Goal: Information Seeking & Learning: Learn about a topic

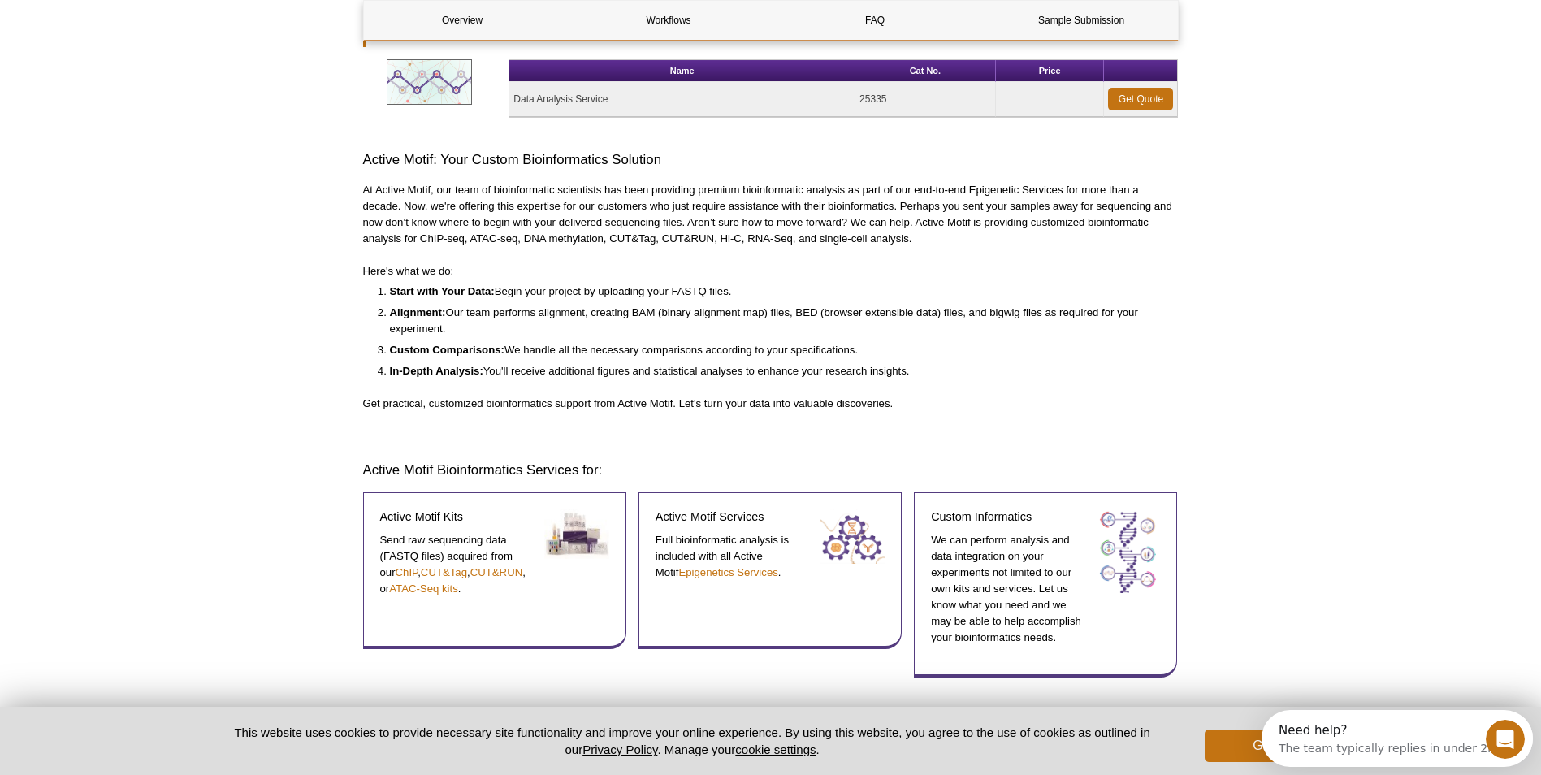
scroll to position [325, 0]
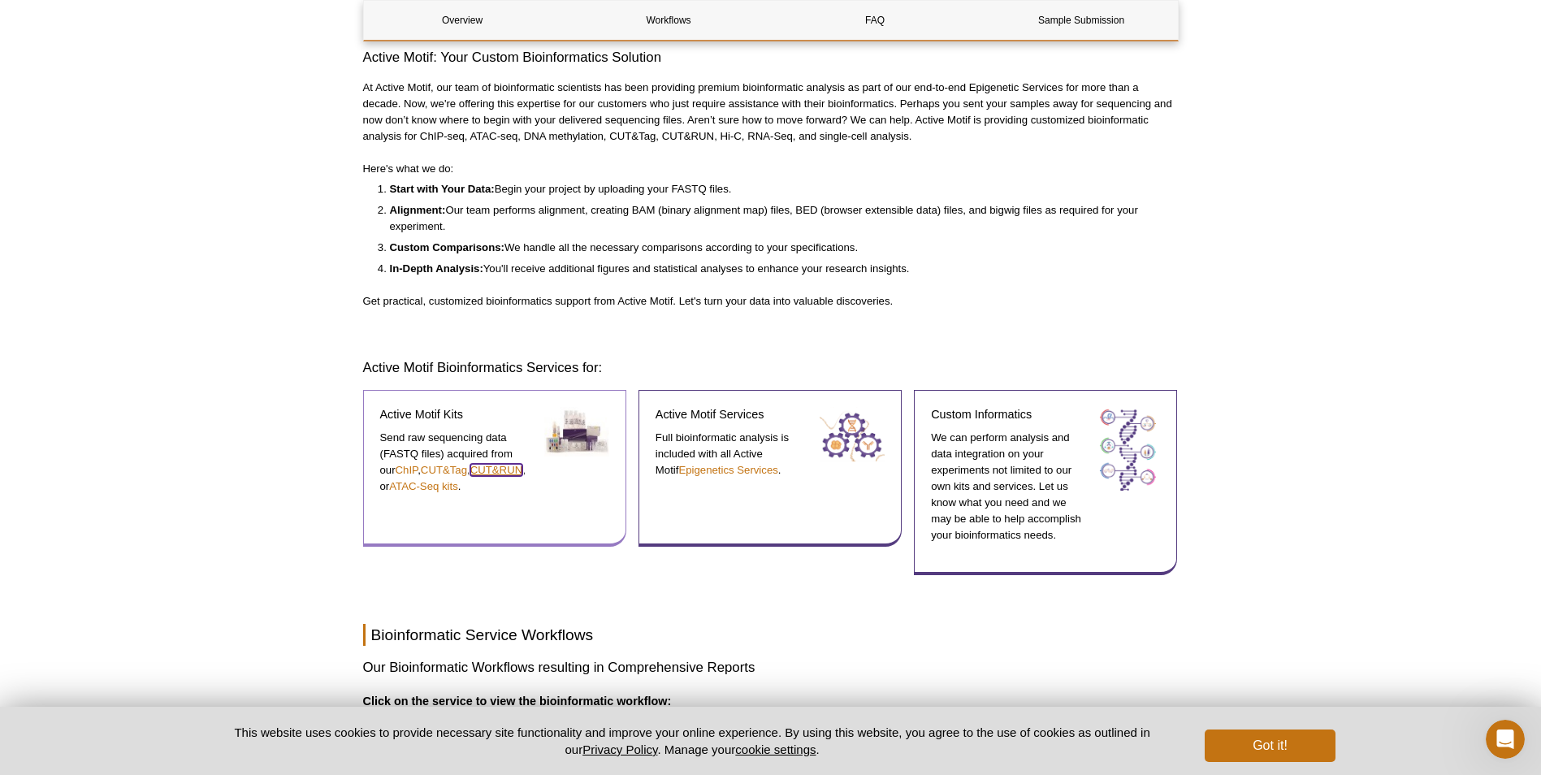
click at [491, 471] on link "CUT&RUN" at bounding box center [496, 470] width 52 height 12
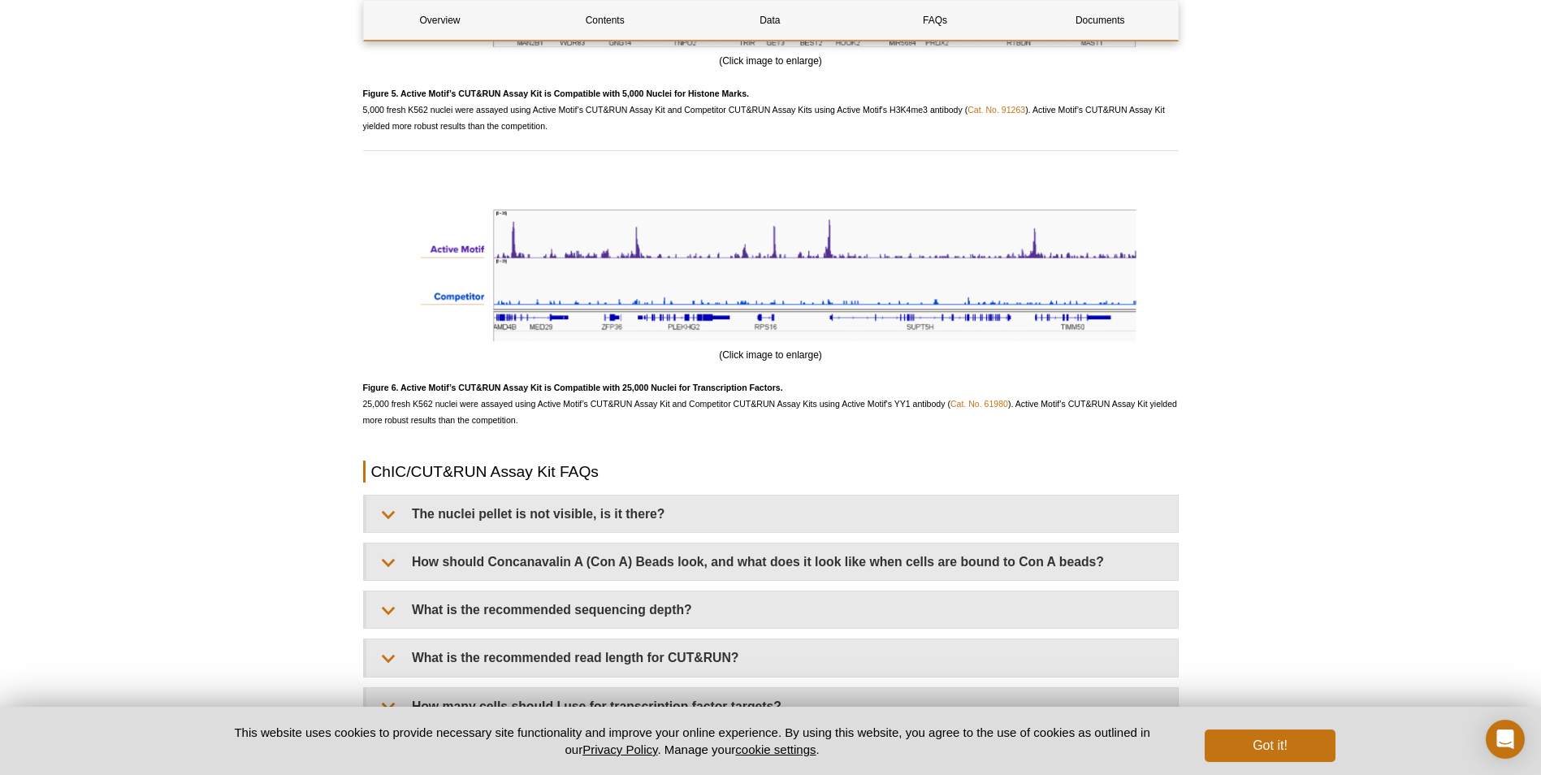
scroll to position [4515, 0]
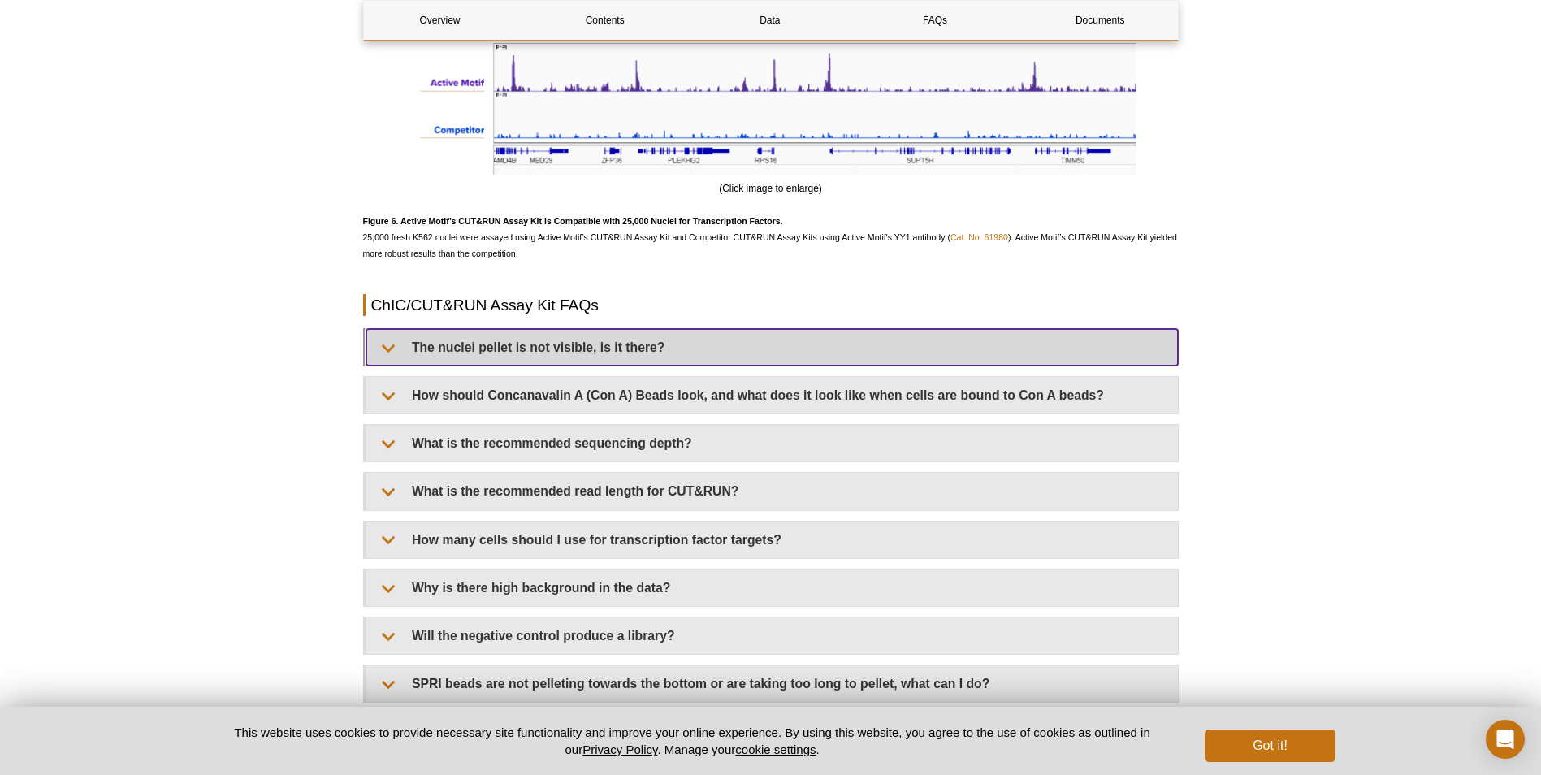
click at [572, 343] on summary "The nuclei pellet is not visible, is it there?" at bounding box center [771, 347] width 811 height 37
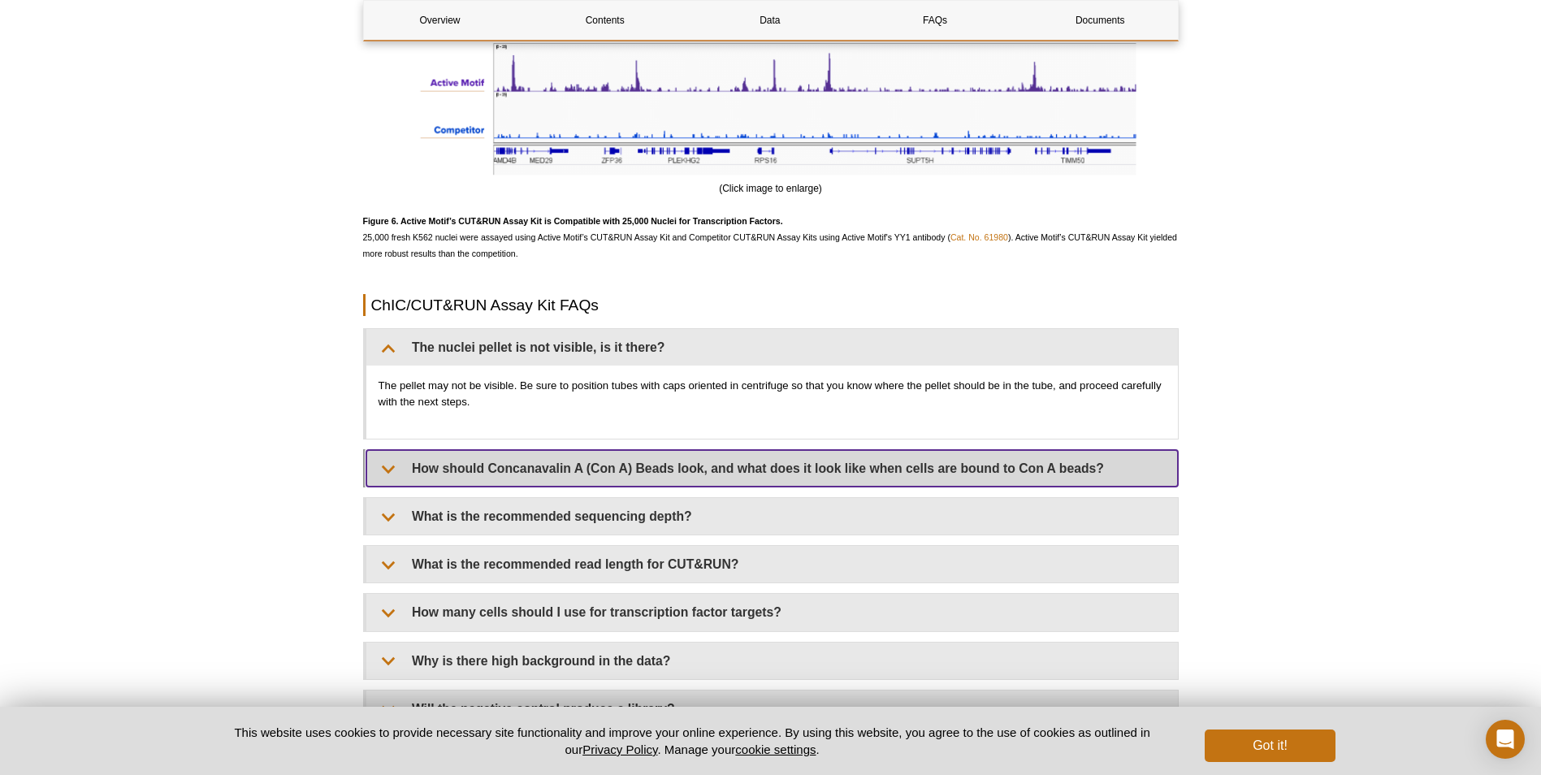
click at [549, 459] on summary "How should Concanavalin A (Con A) Beads look, and what does it look like when c…" at bounding box center [771, 468] width 811 height 37
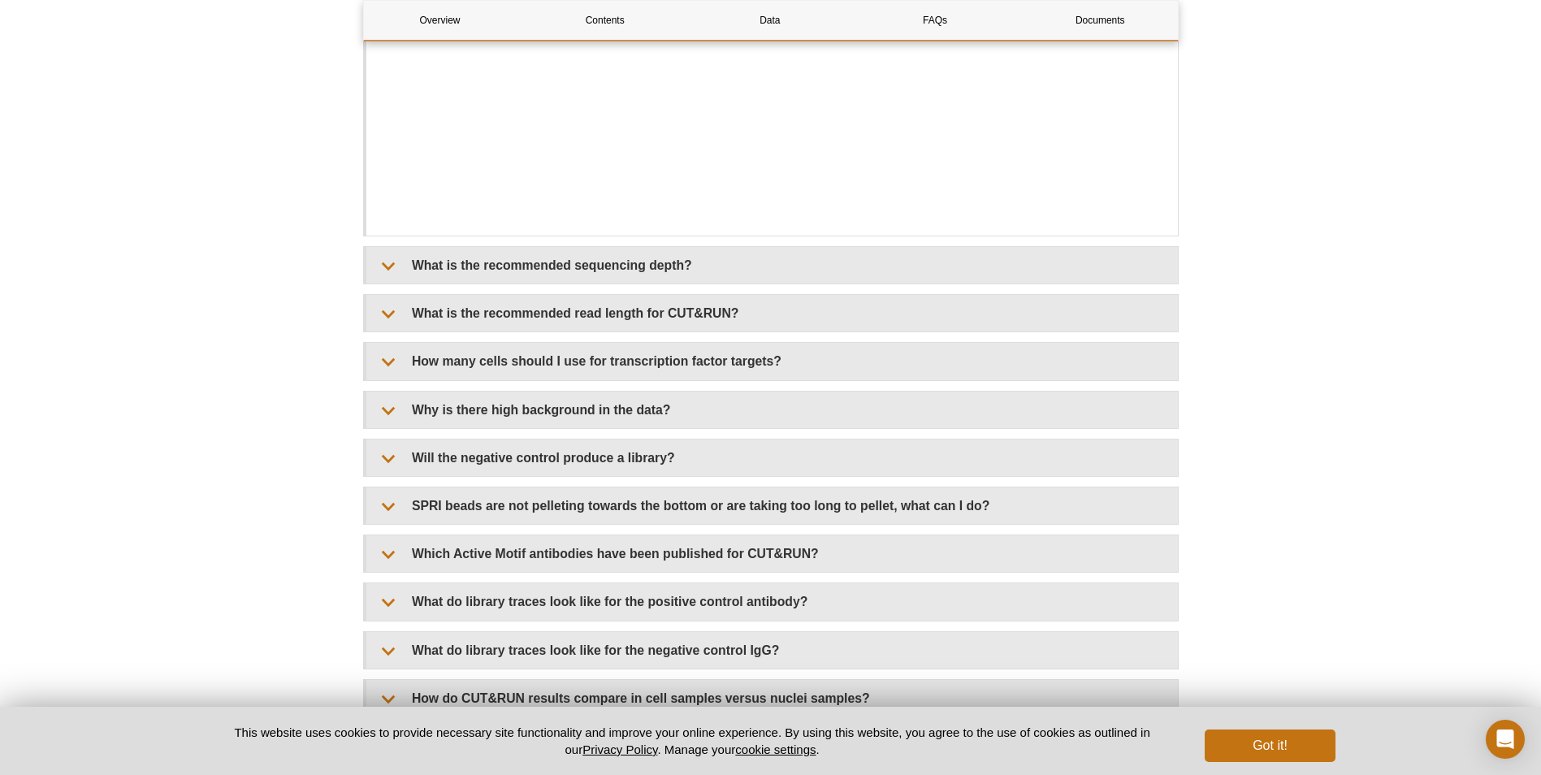
scroll to position [5083, 0]
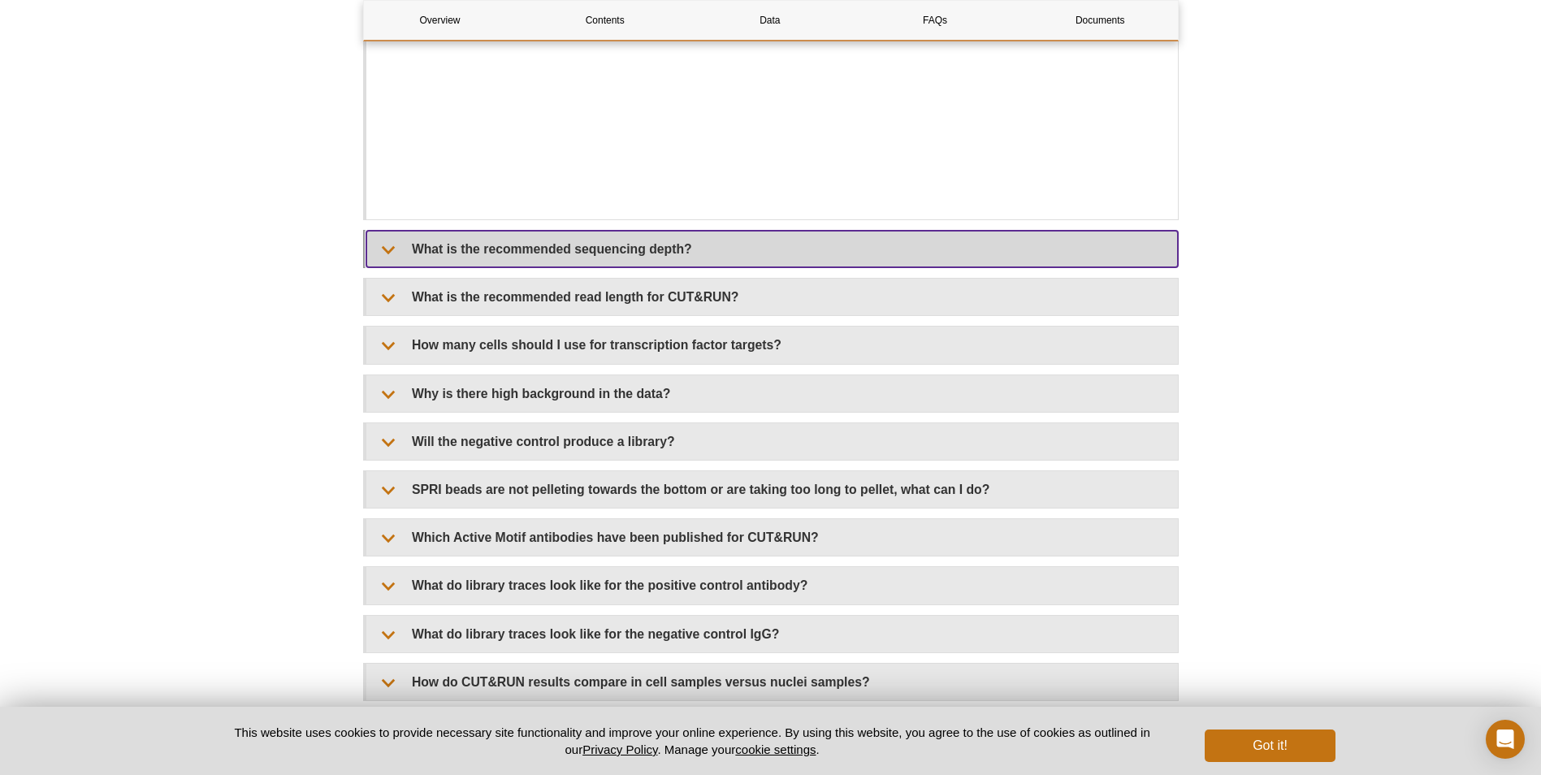
click at [725, 254] on summary "What is the recommended sequencing depth?" at bounding box center [771, 249] width 811 height 37
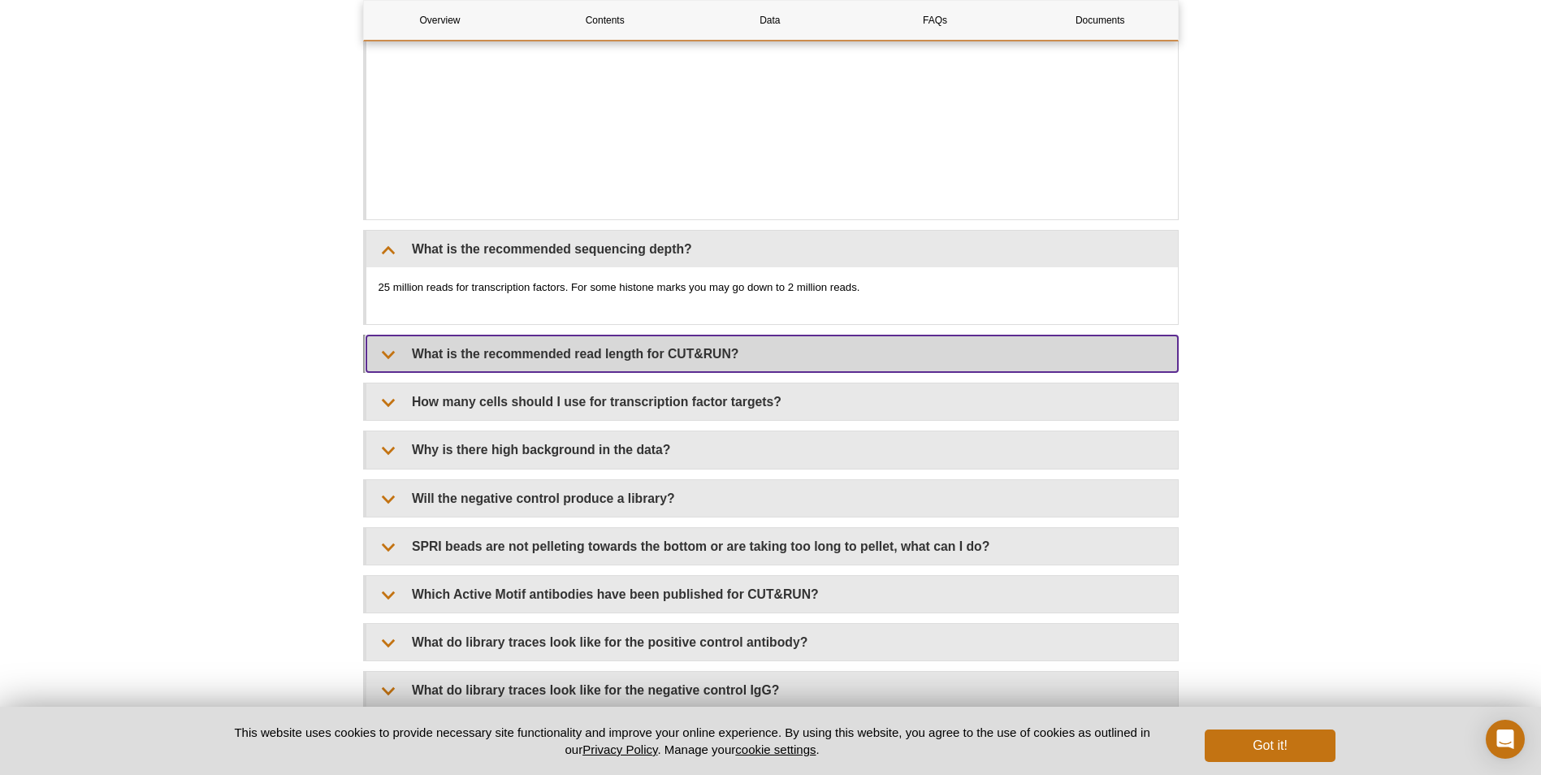
click at [671, 350] on summary "What is the recommended read length for CUT&RUN?" at bounding box center [771, 353] width 811 height 37
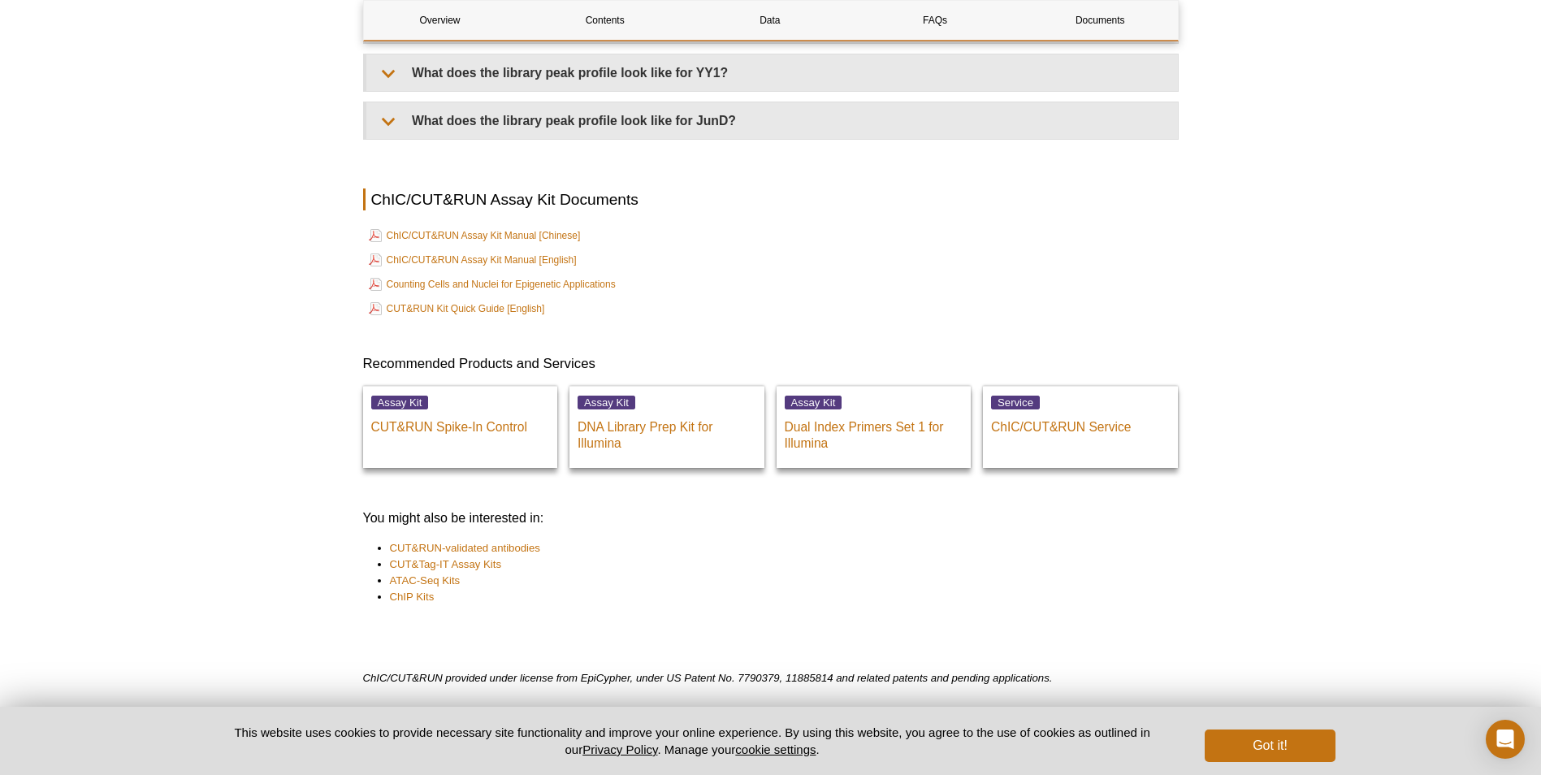
scroll to position [6023, 0]
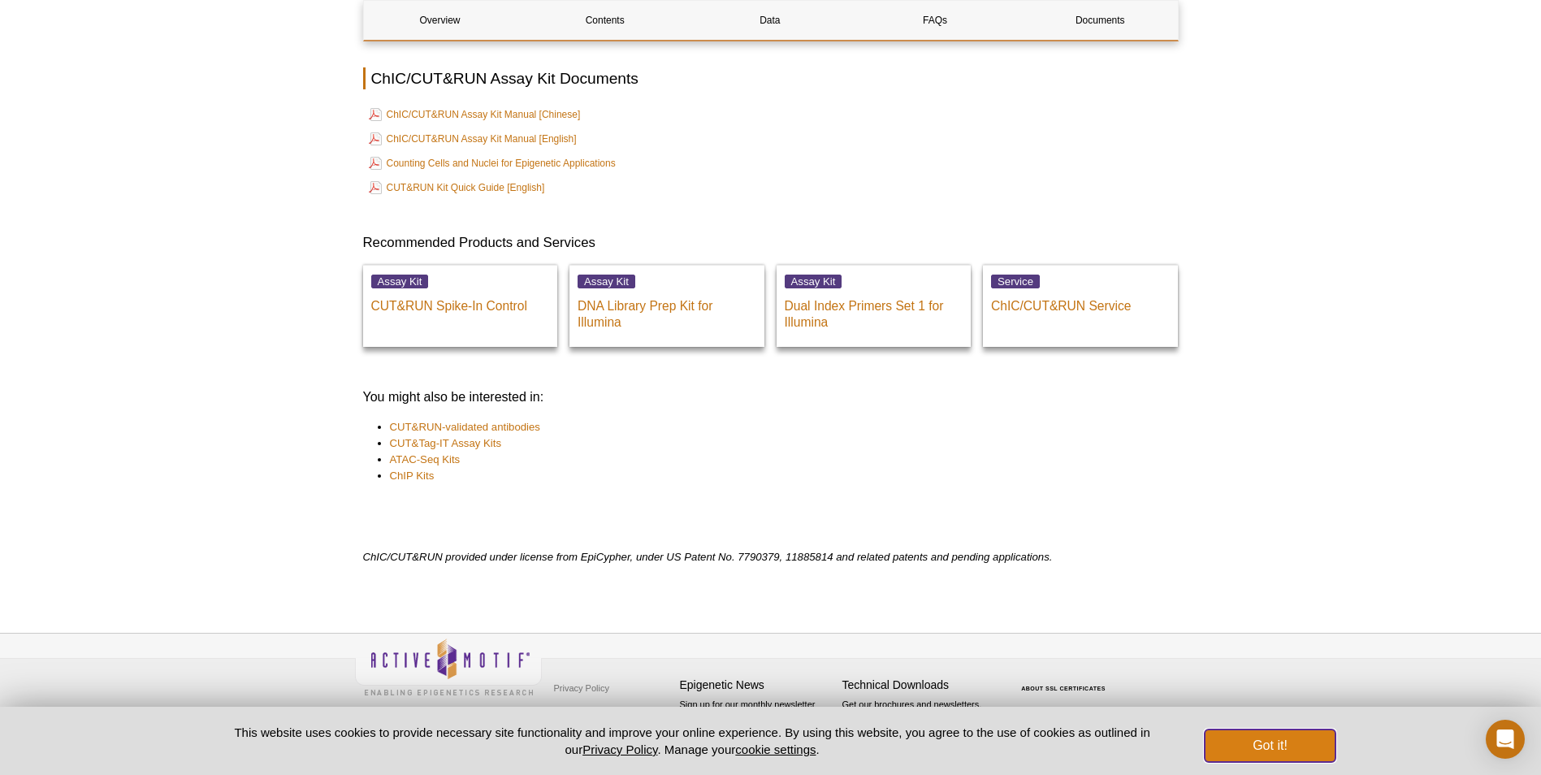
click at [1297, 741] on button "Got it!" at bounding box center [1270, 745] width 130 height 32
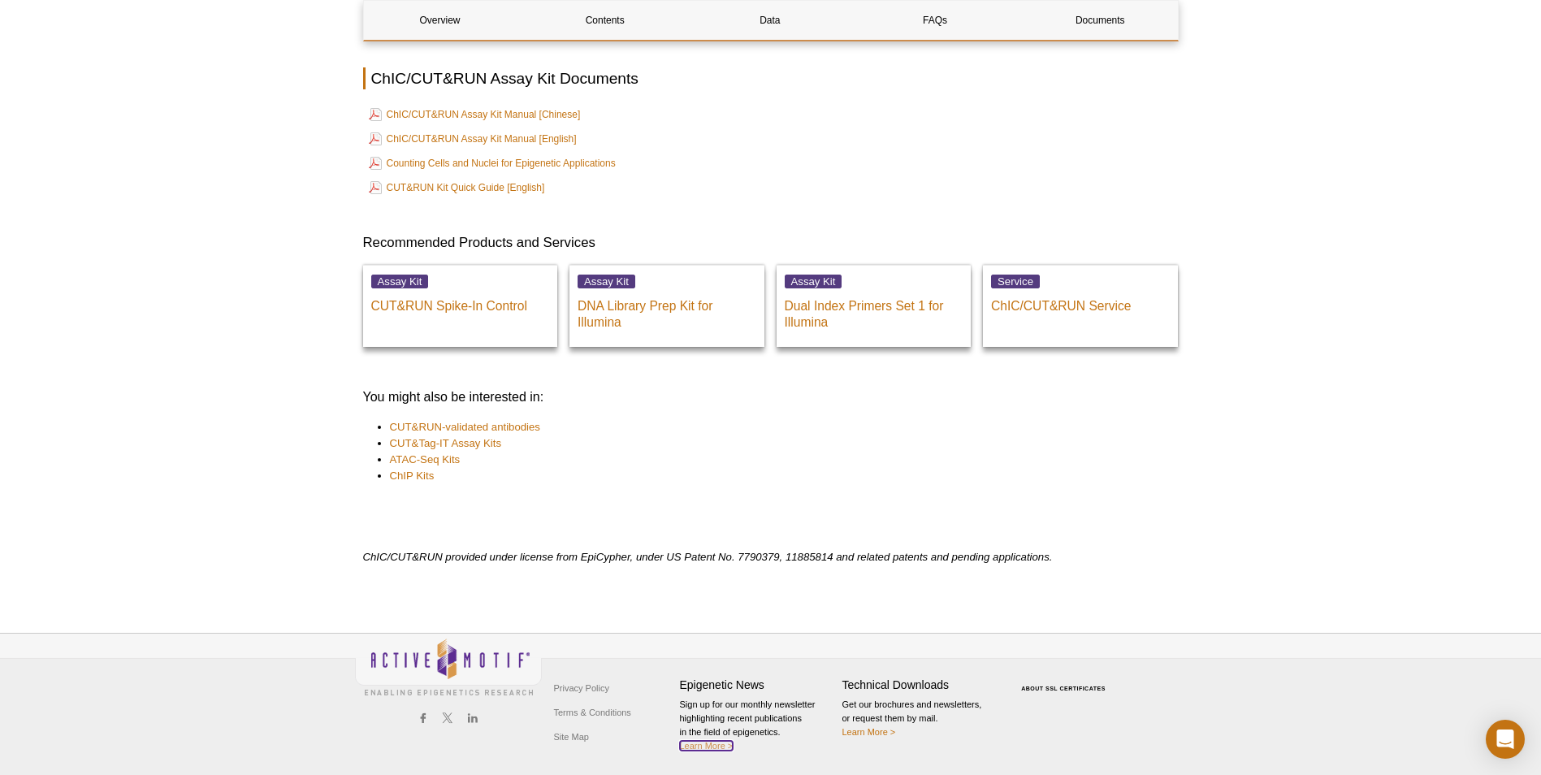
click at [727, 747] on link "Learn More >" at bounding box center [707, 746] width 54 height 10
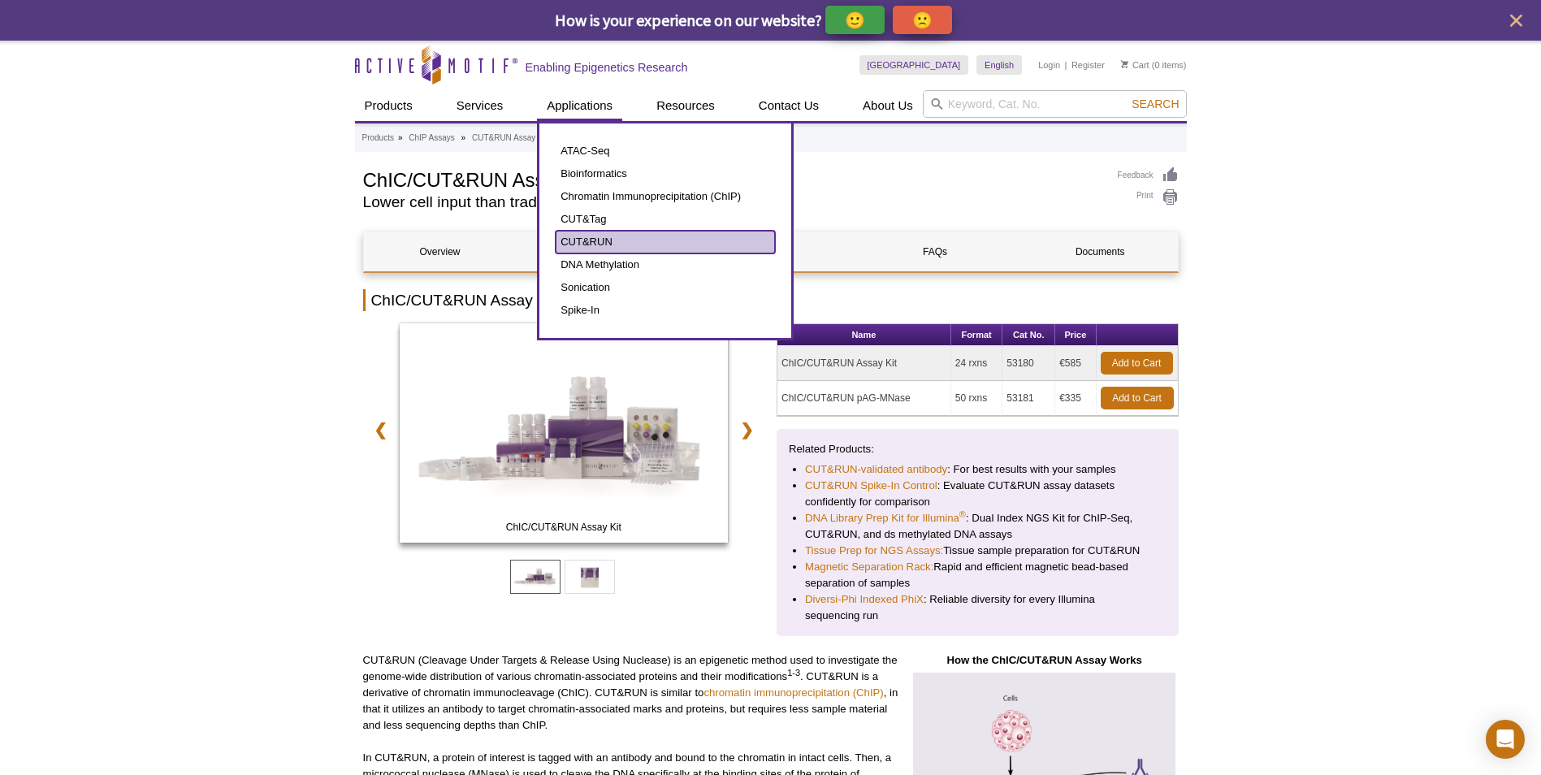
click at [619, 245] on link "CUT&RUN" at bounding box center [665, 242] width 219 height 23
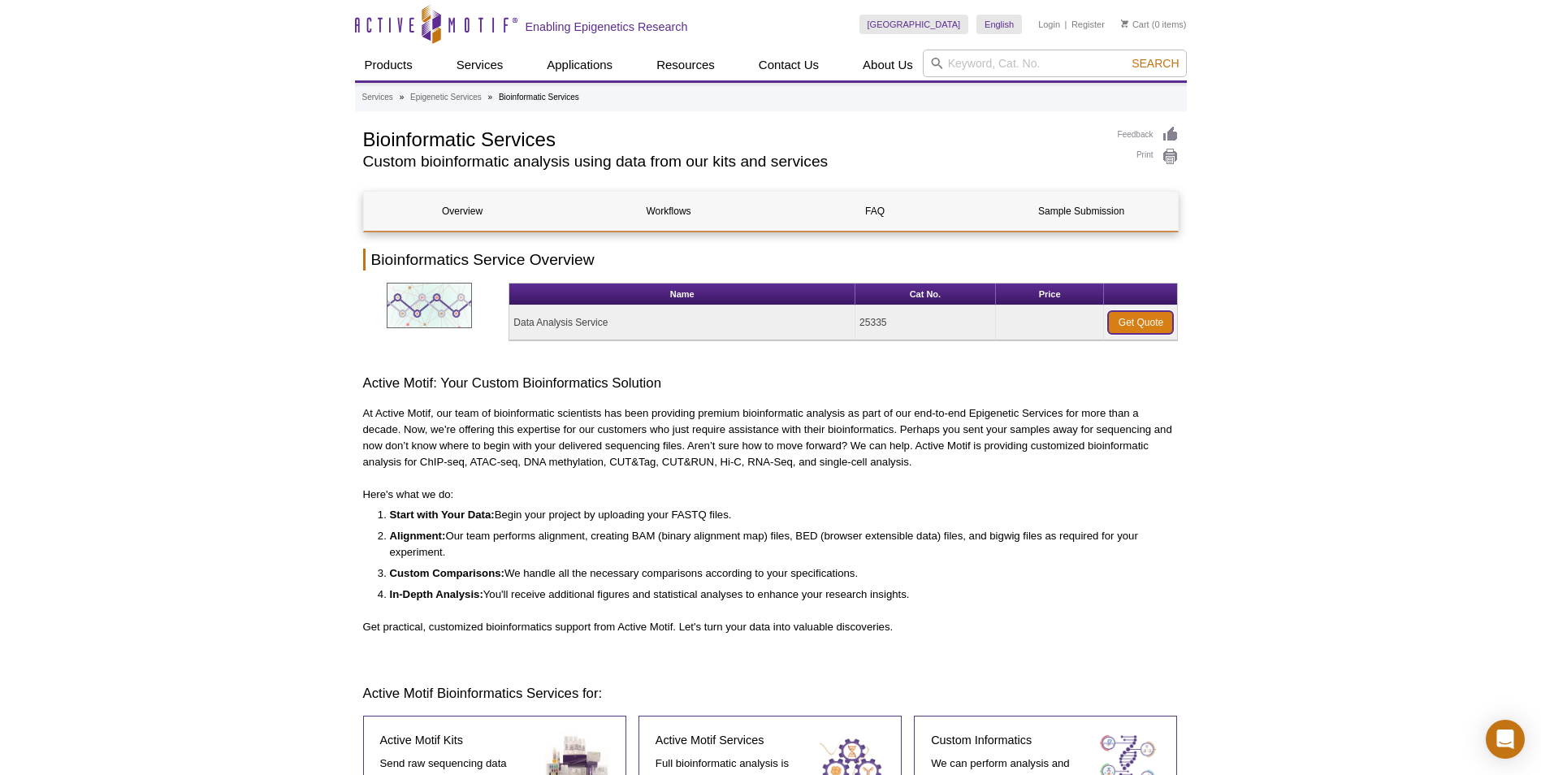
click at [1135, 321] on link "Get Quote" at bounding box center [1140, 322] width 65 height 23
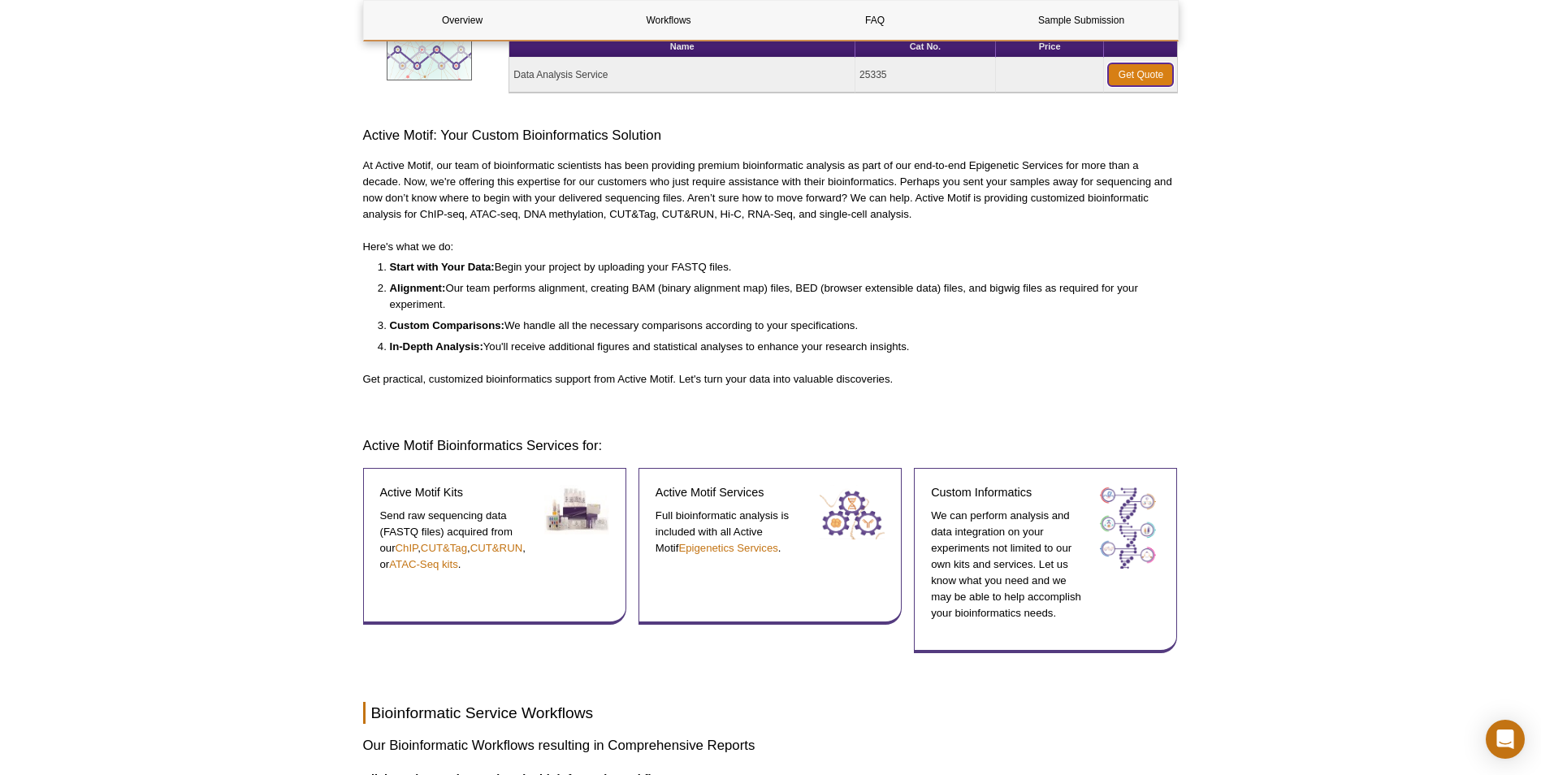
scroll to position [487, 0]
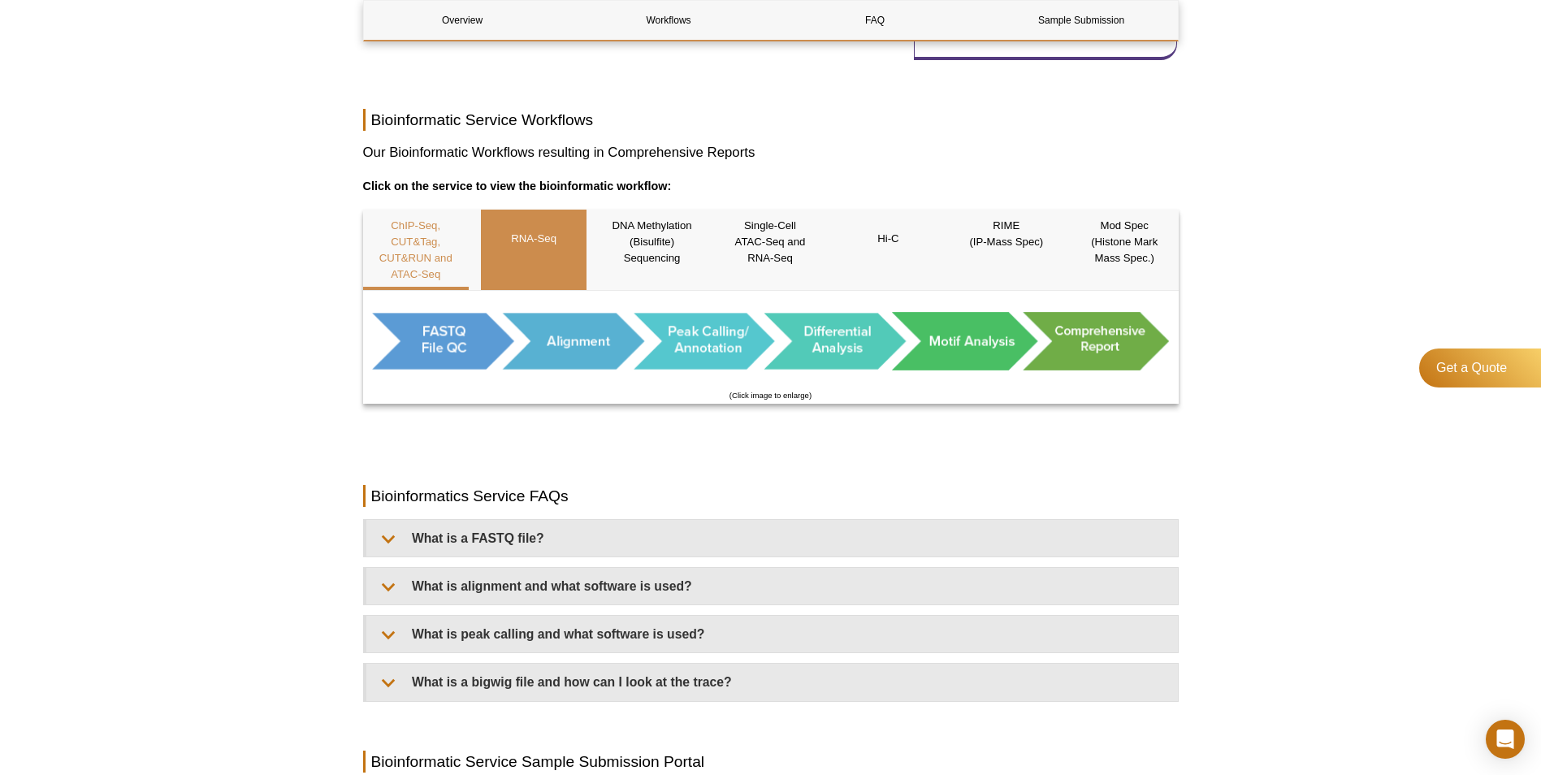
scroll to position [1221, 0]
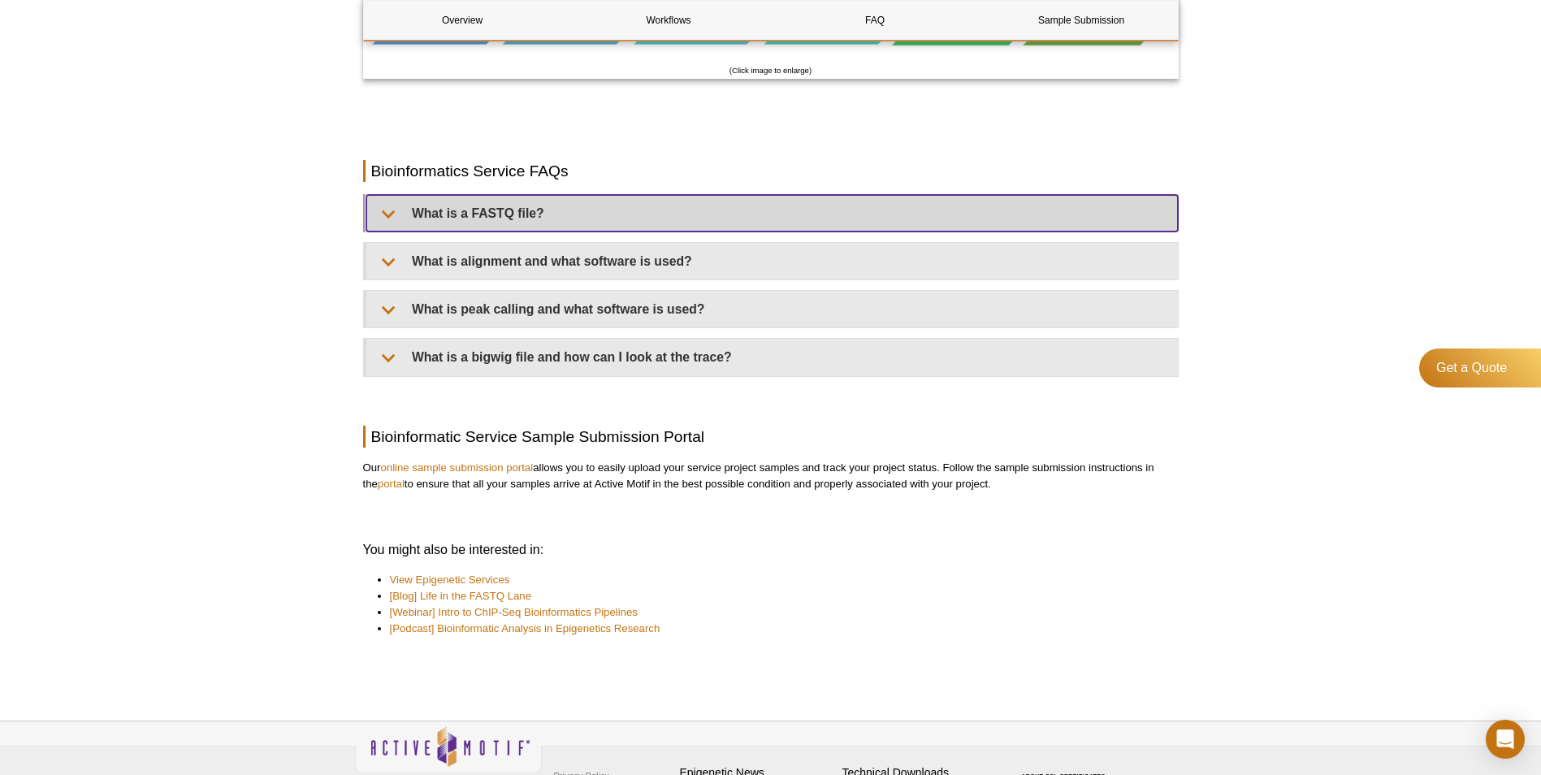
click at [612, 195] on summary "What is a FASTQ file?" at bounding box center [771, 213] width 811 height 37
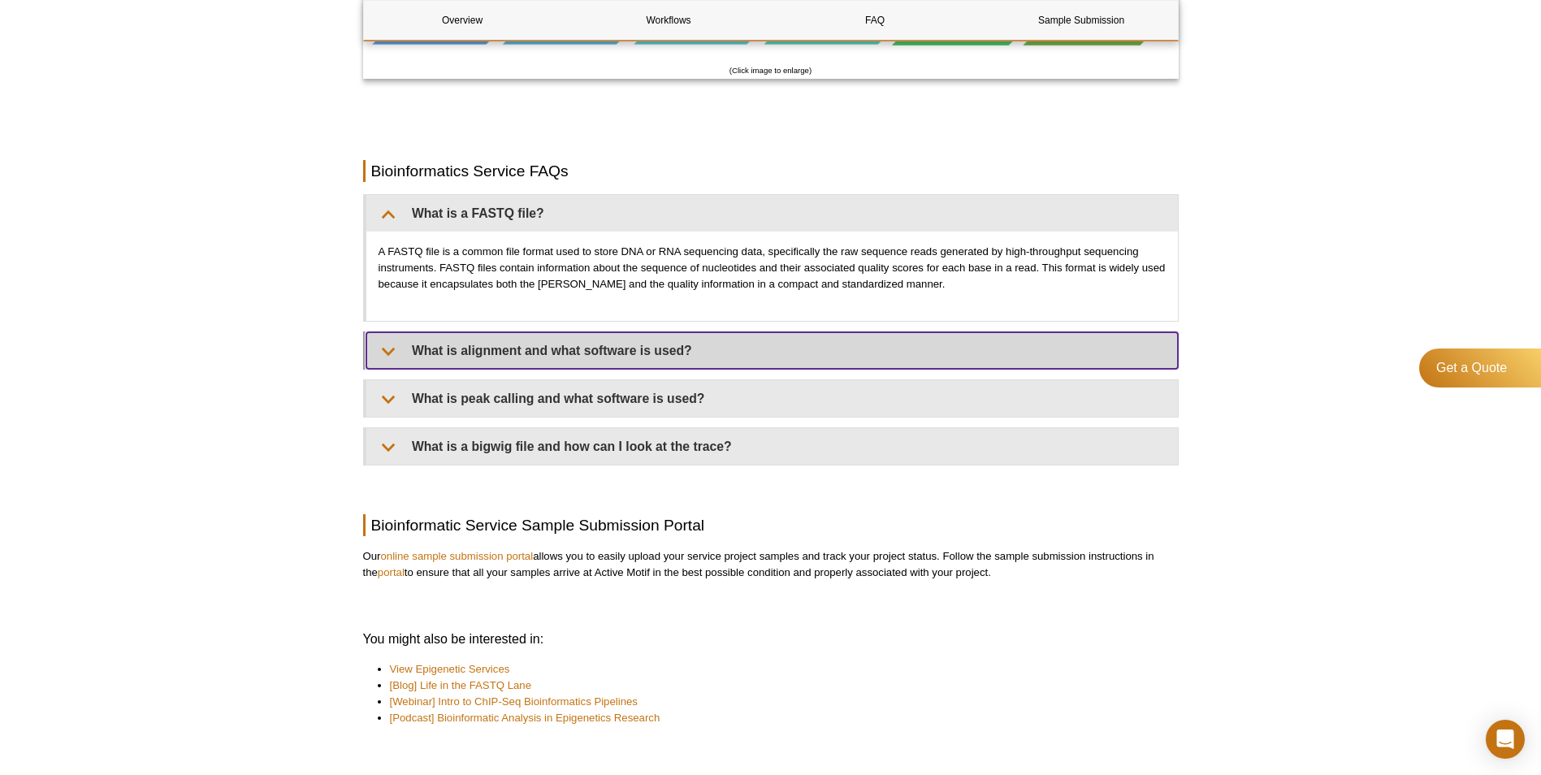
click at [607, 332] on summary "What is alignment and what software is used?" at bounding box center [771, 350] width 811 height 37
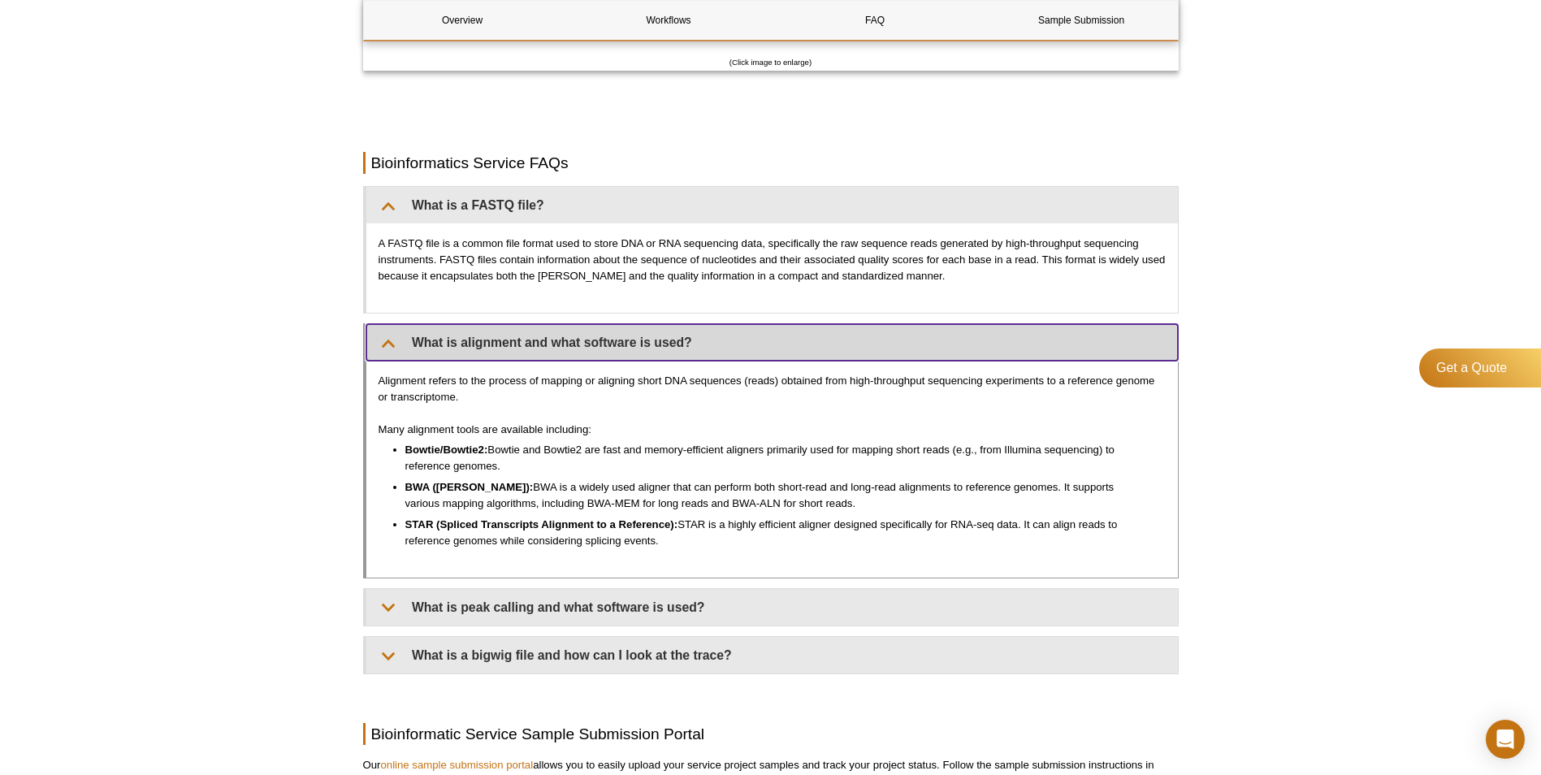
scroll to position [1197, 0]
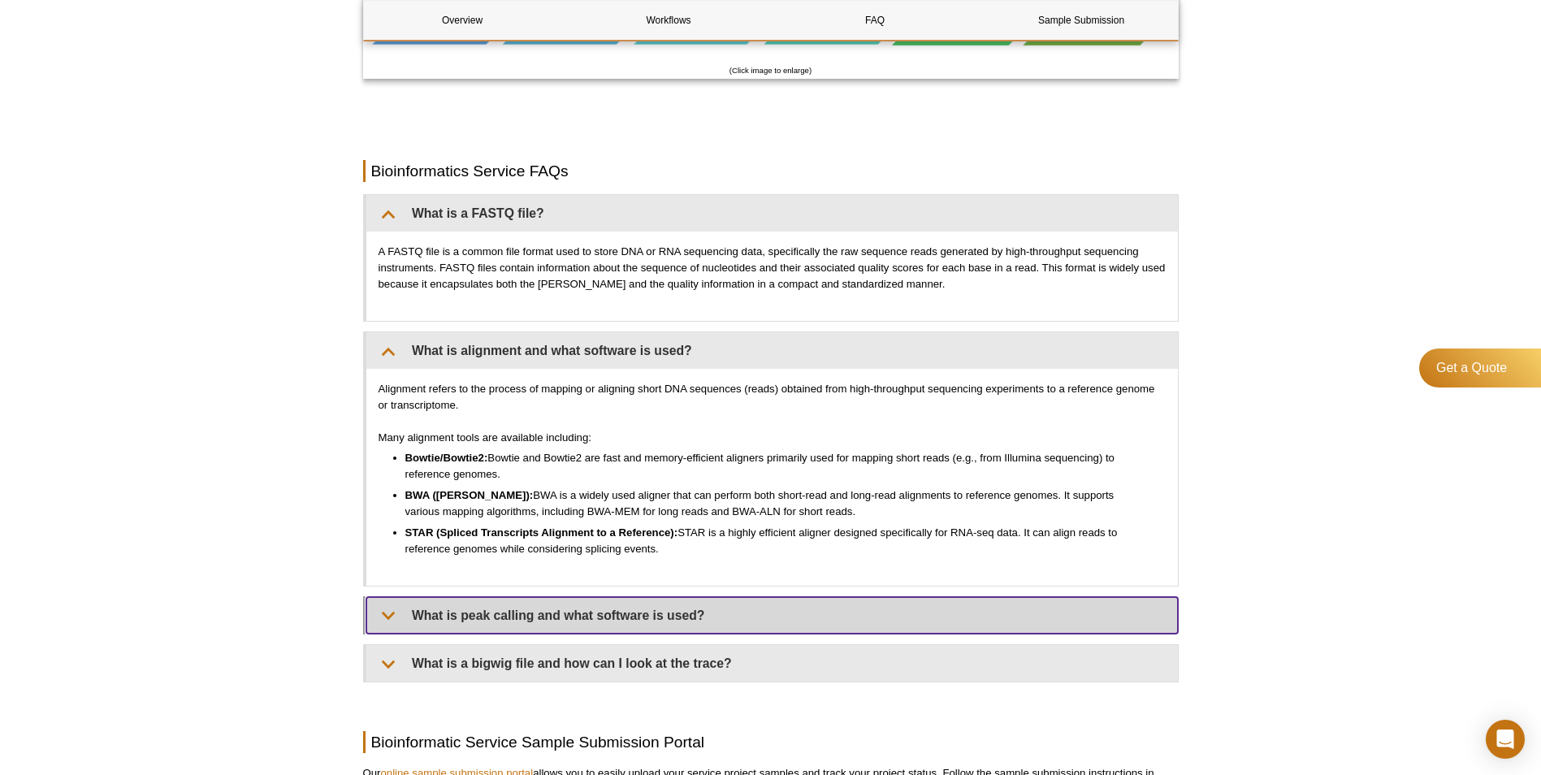
click at [664, 597] on summary "What is peak calling and what software is used?" at bounding box center [771, 615] width 811 height 37
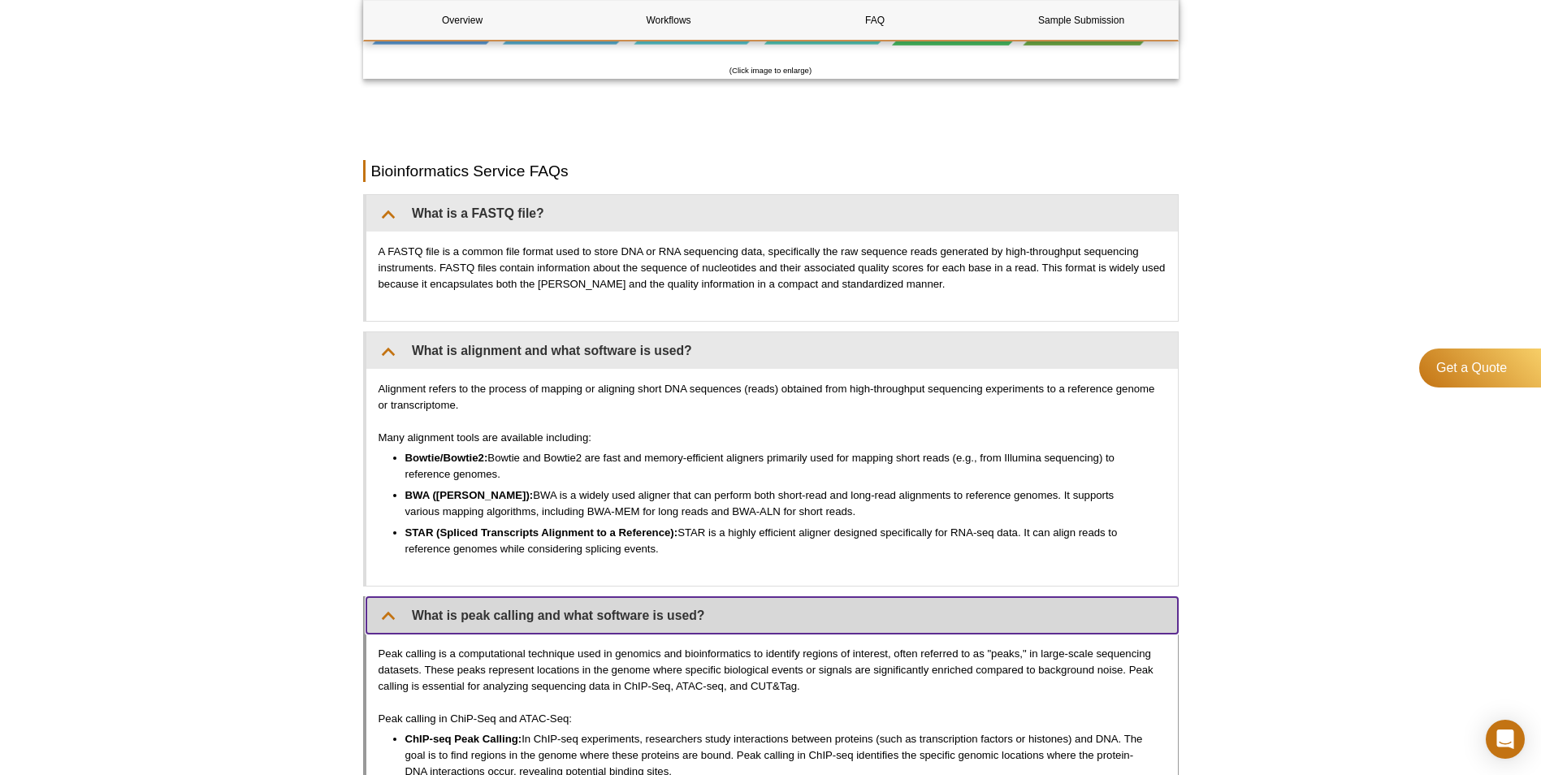
scroll to position [1603, 0]
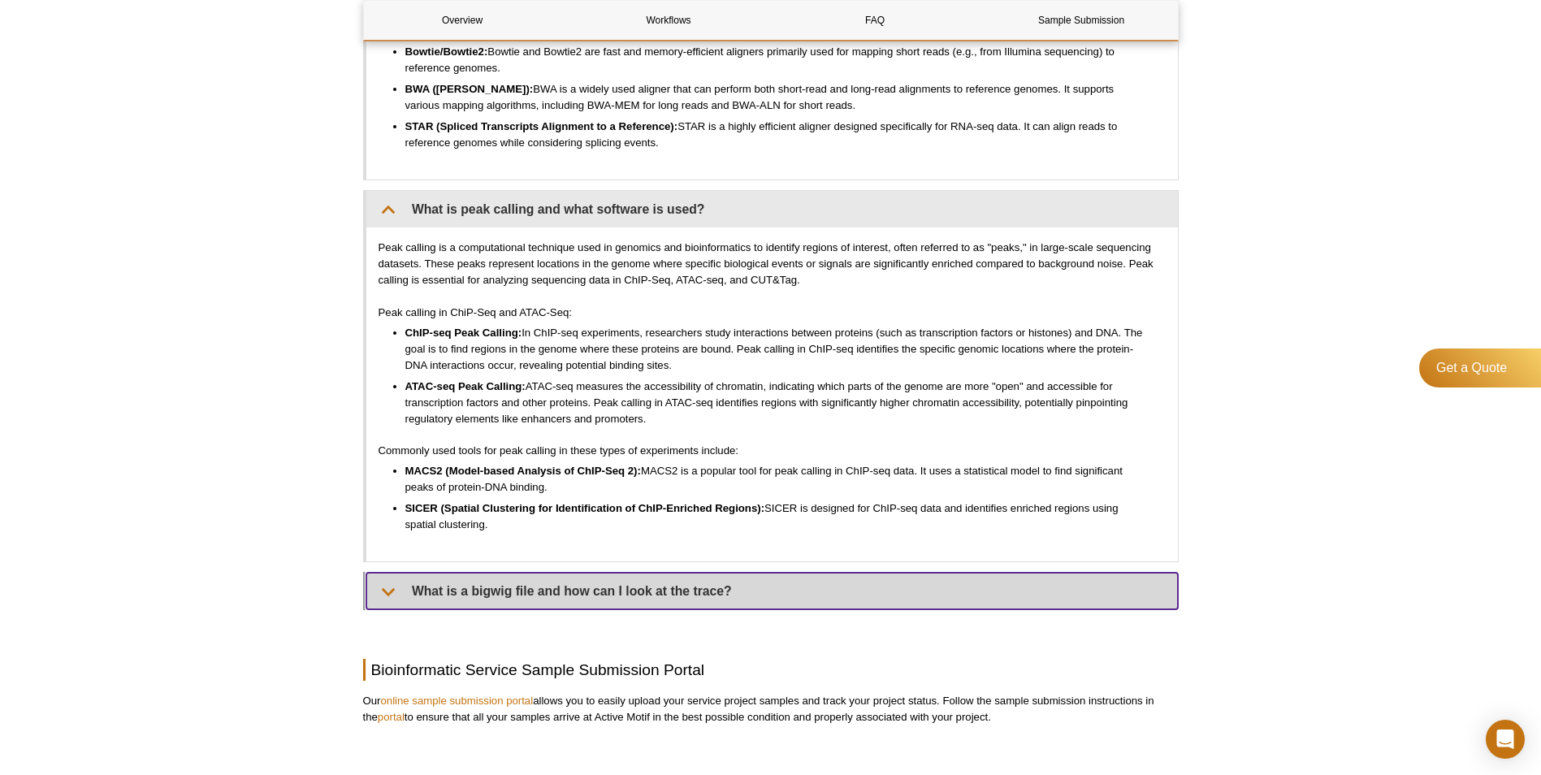
click at [656, 573] on summary "What is a bigwig file and how can I look at the trace?" at bounding box center [771, 591] width 811 height 37
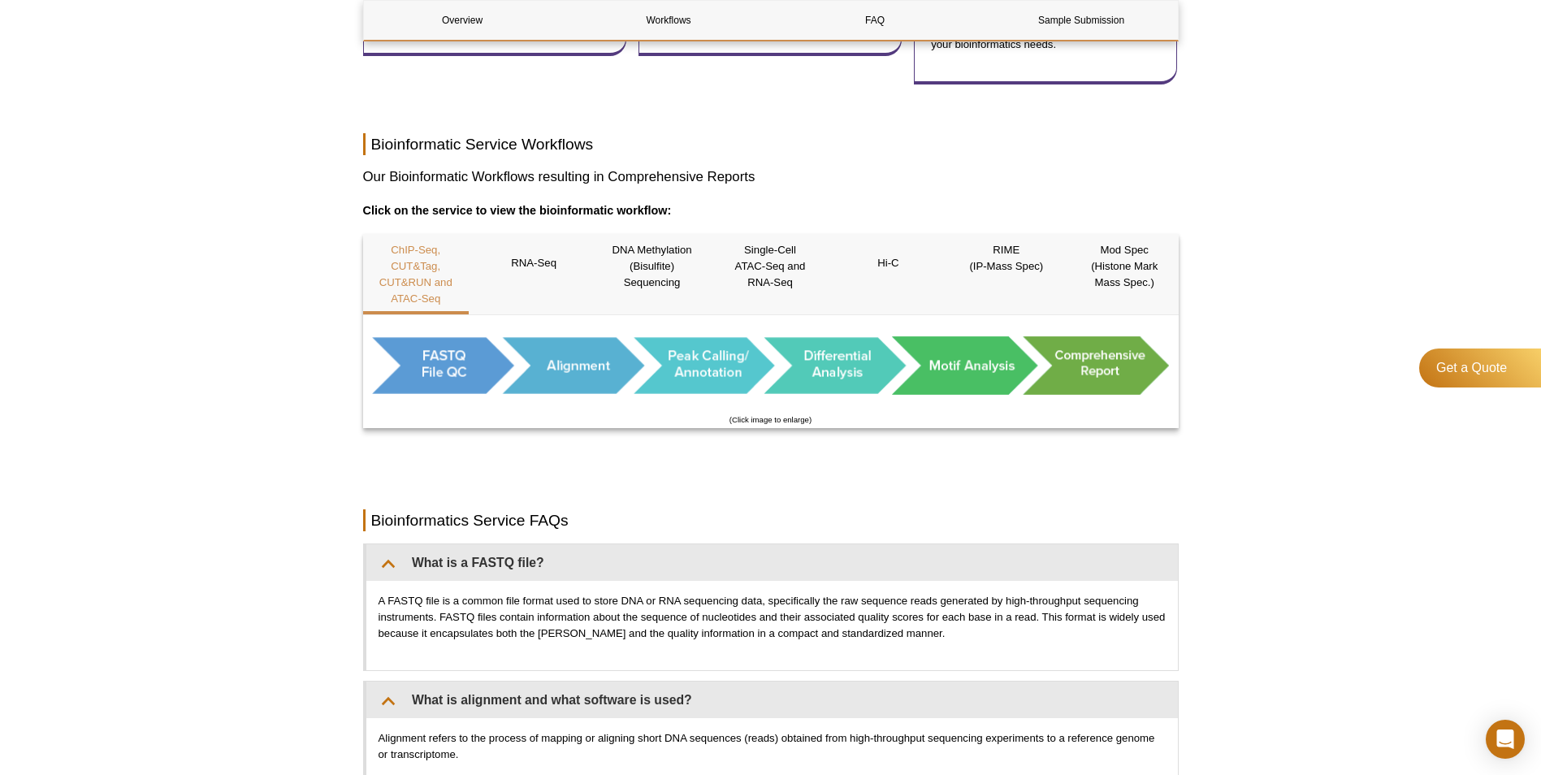
scroll to position [658, 0]
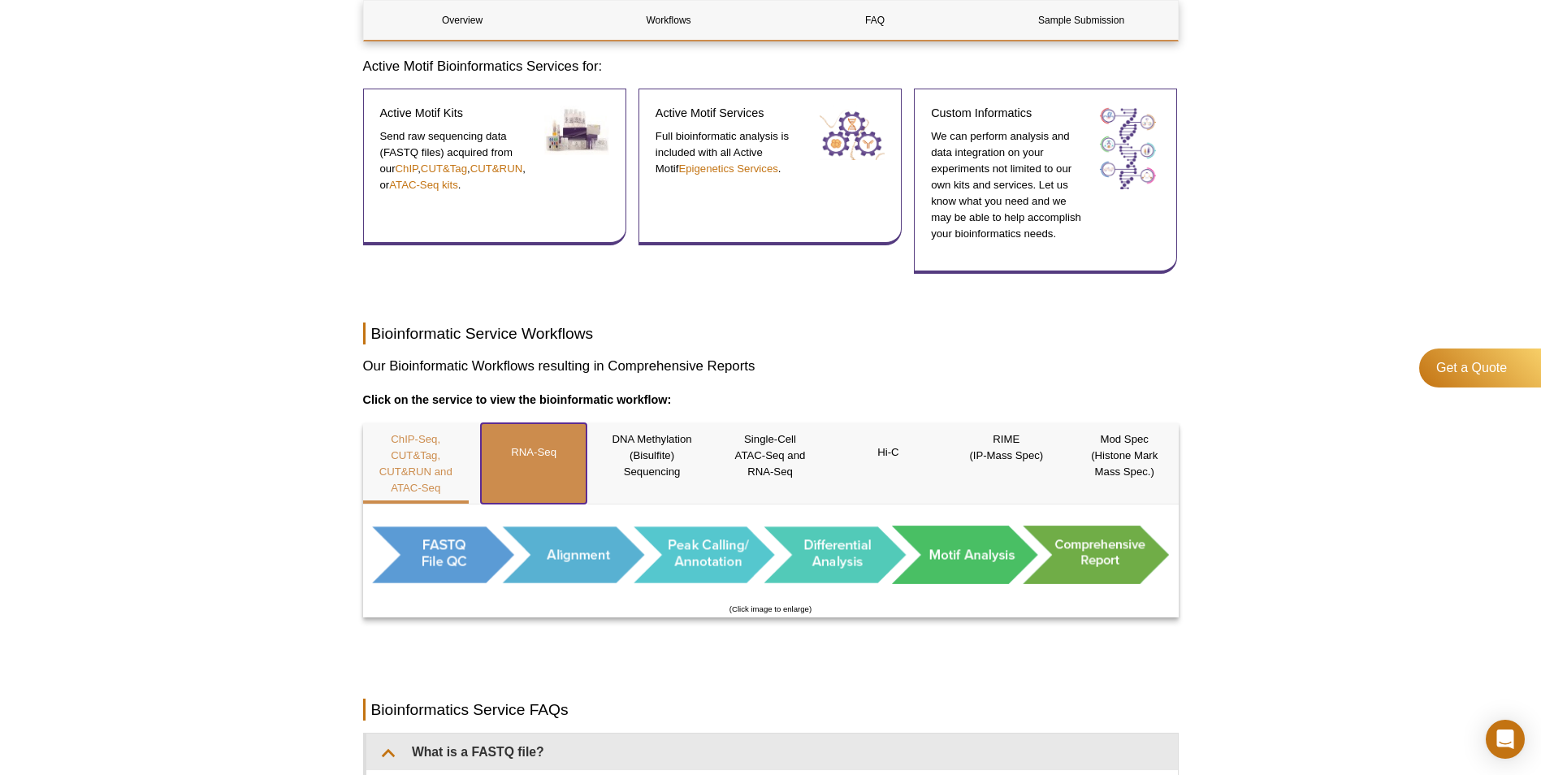
click at [537, 439] on p "RNA-Seq" at bounding box center [534, 452] width 106 height 42
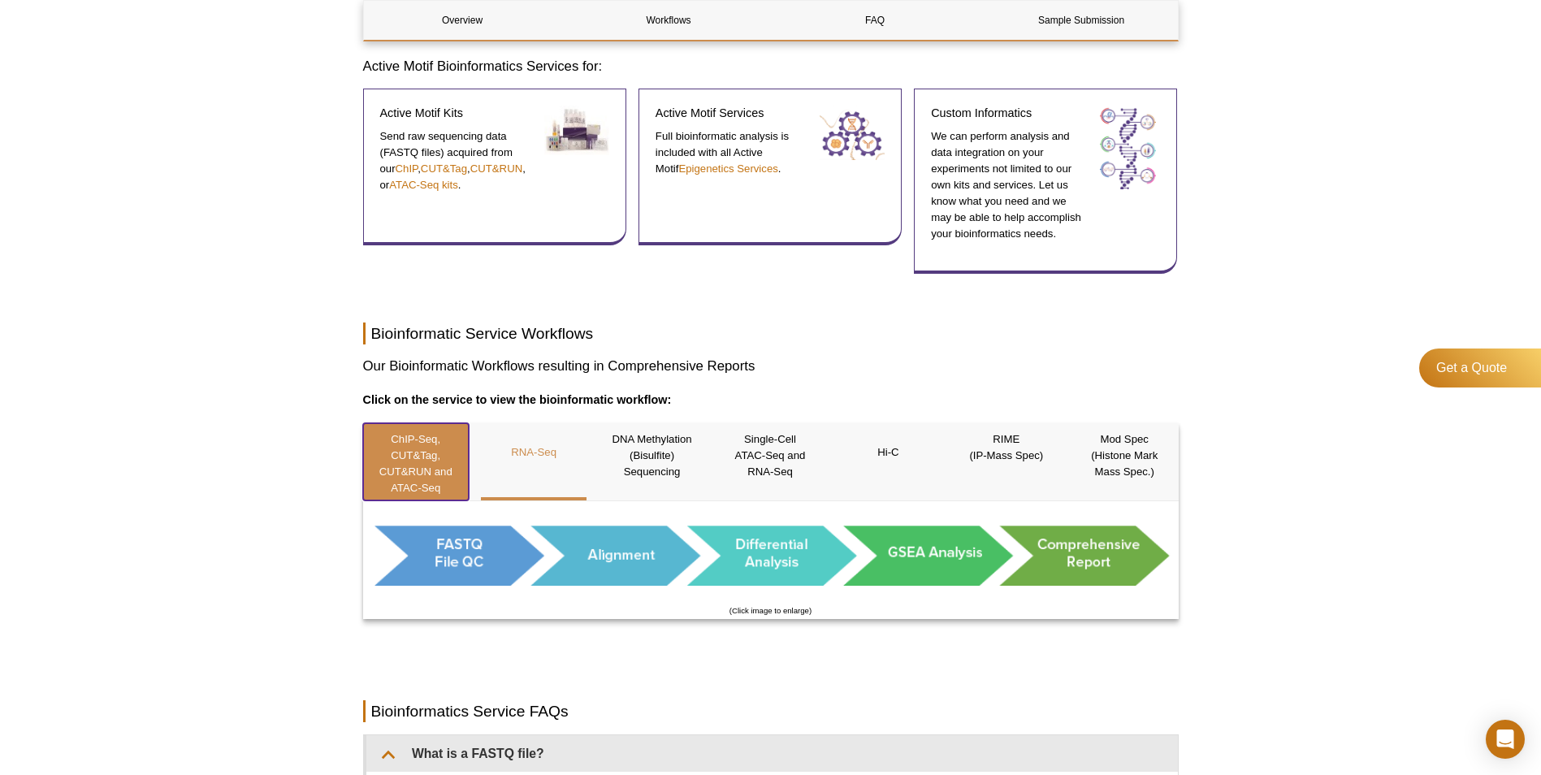
click at [388, 442] on p "ChIP-Seq, CUT&Tag, CUT&RUN and ATAC-Seq" at bounding box center [416, 463] width 106 height 65
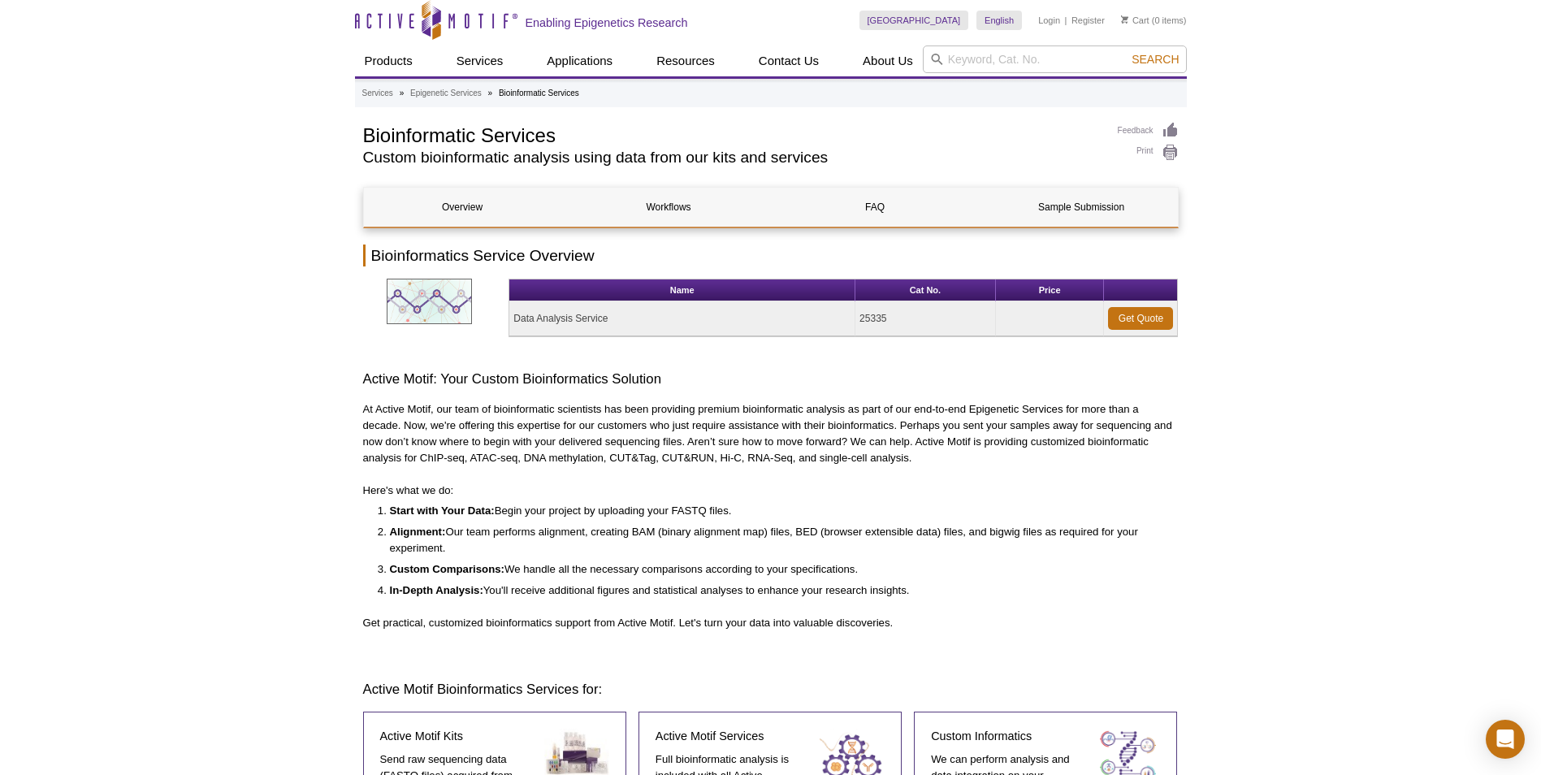
scroll to position [0, 0]
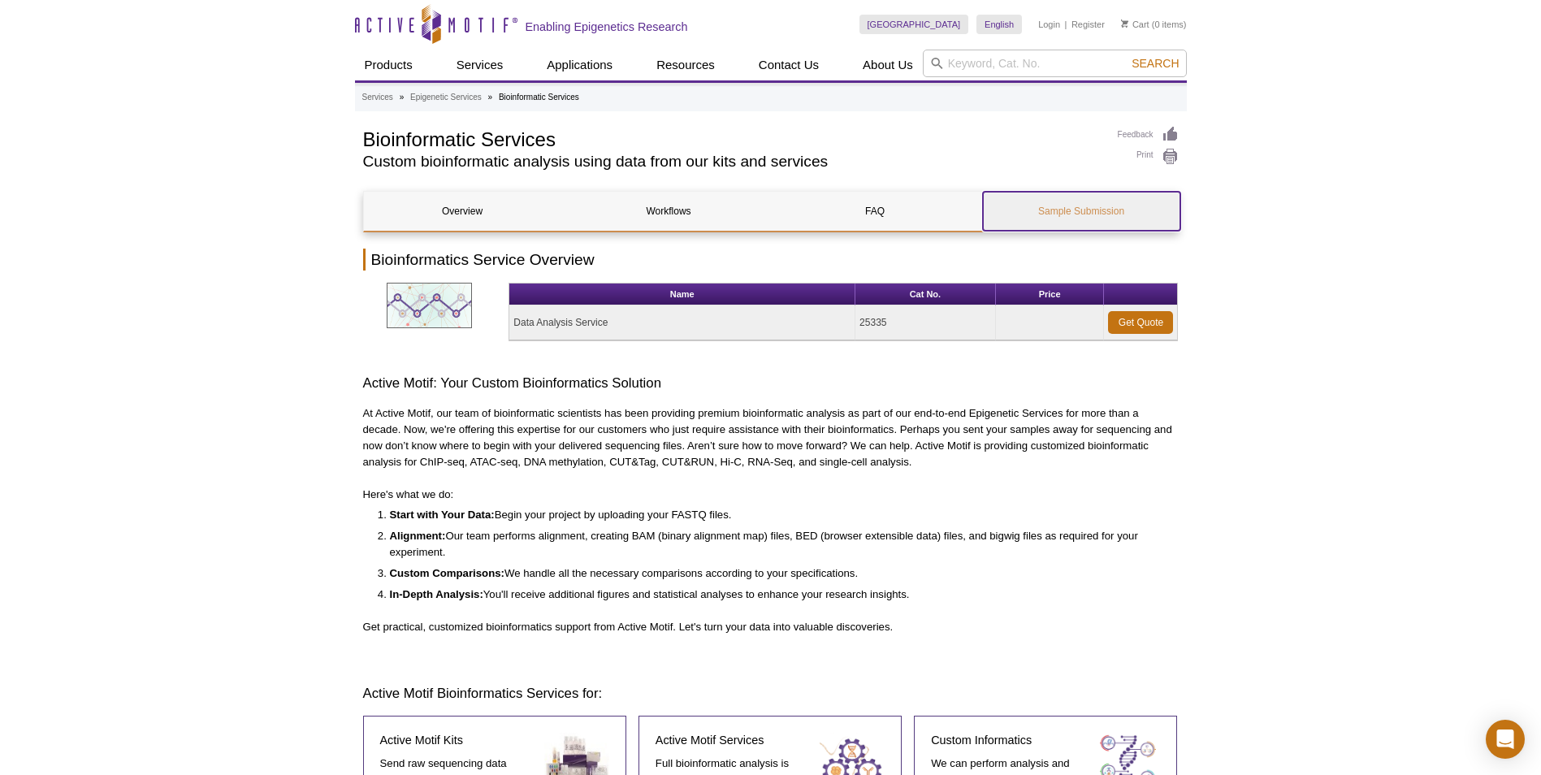
click at [1074, 207] on link "Sample Submission" at bounding box center [1081, 211] width 197 height 39
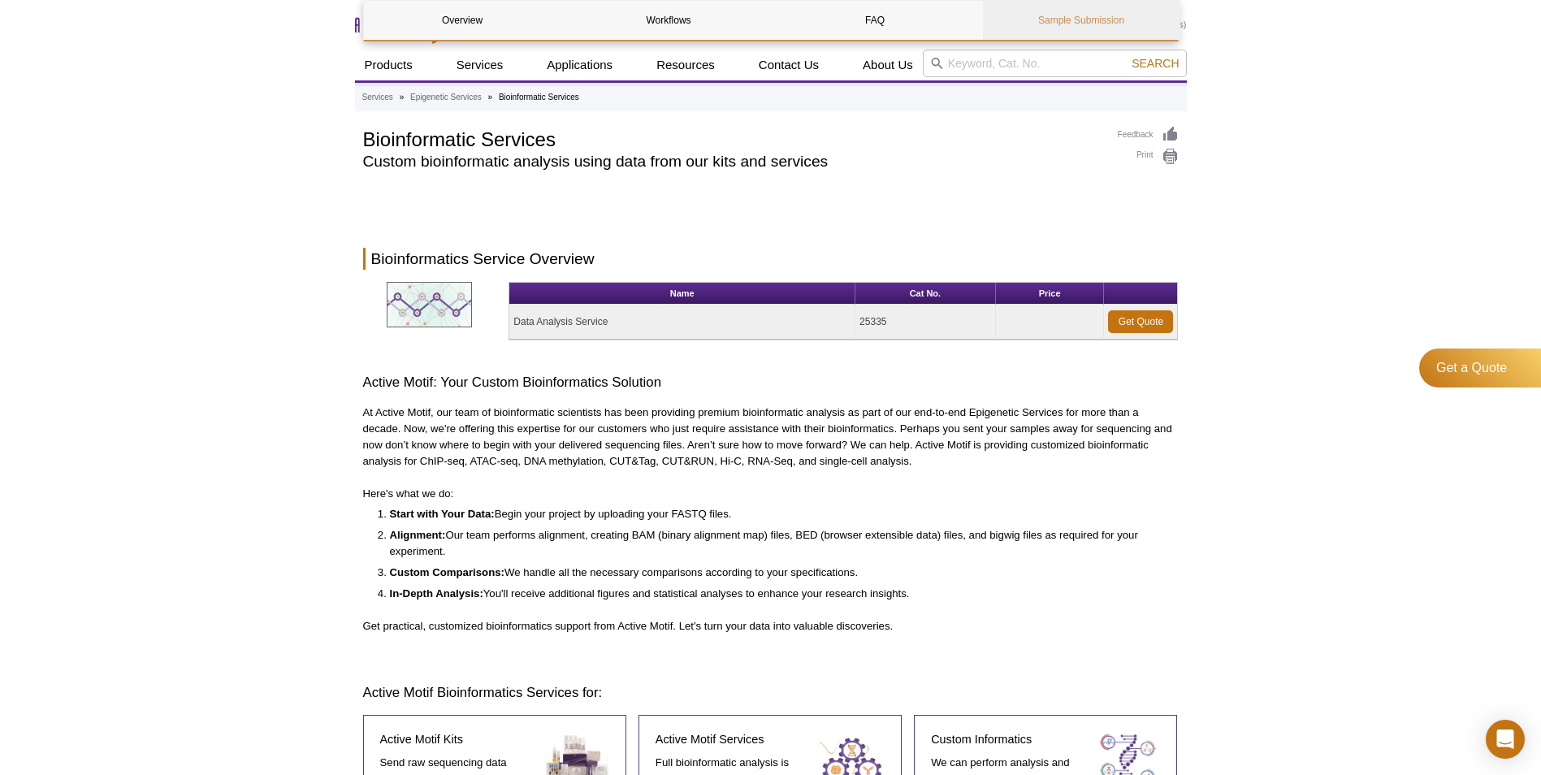
scroll to position [2120, 0]
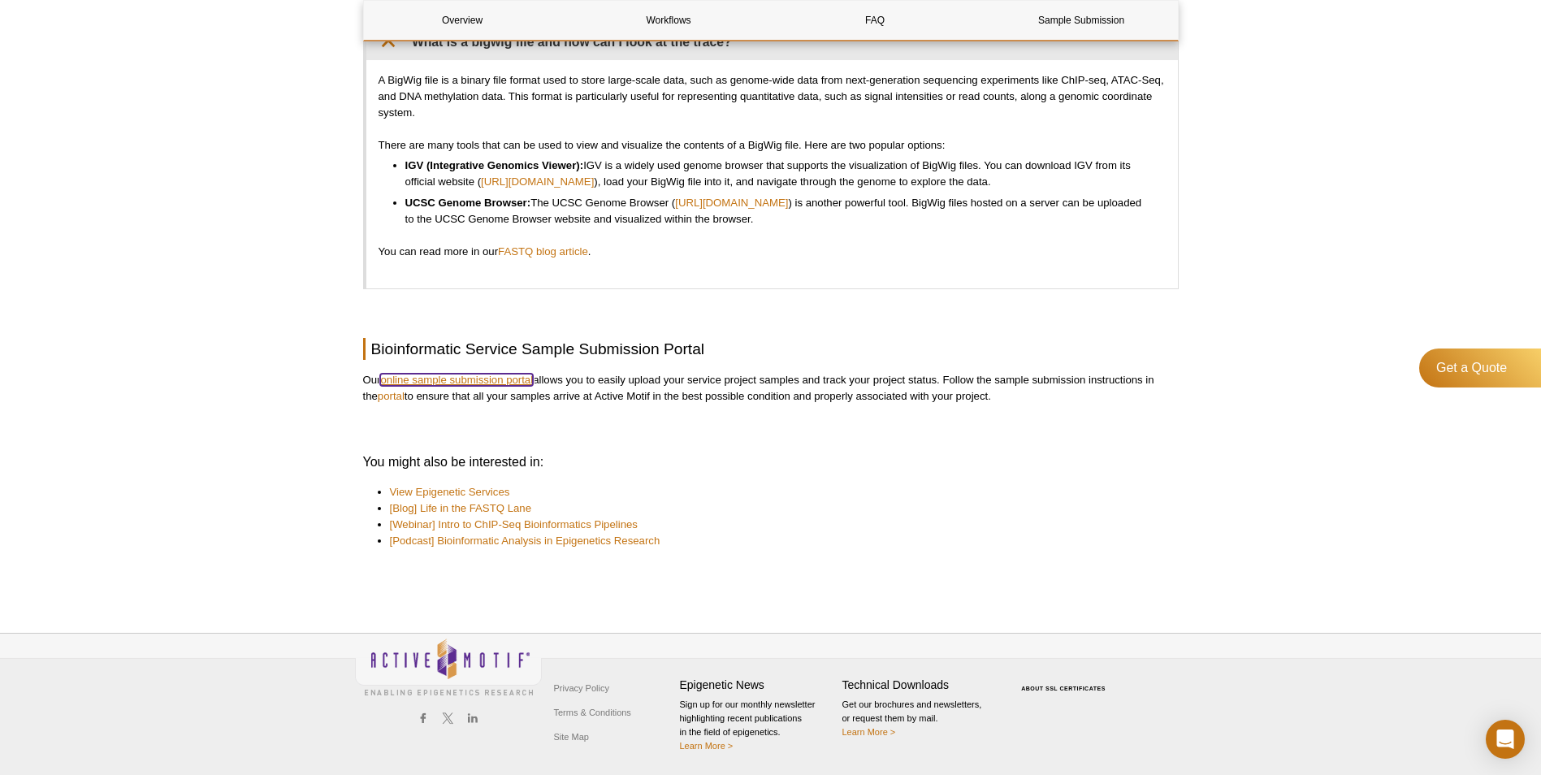
click at [509, 379] on link "online sample submission portal" at bounding box center [456, 380] width 153 height 12
click at [403, 396] on link "portal" at bounding box center [391, 396] width 27 height 12
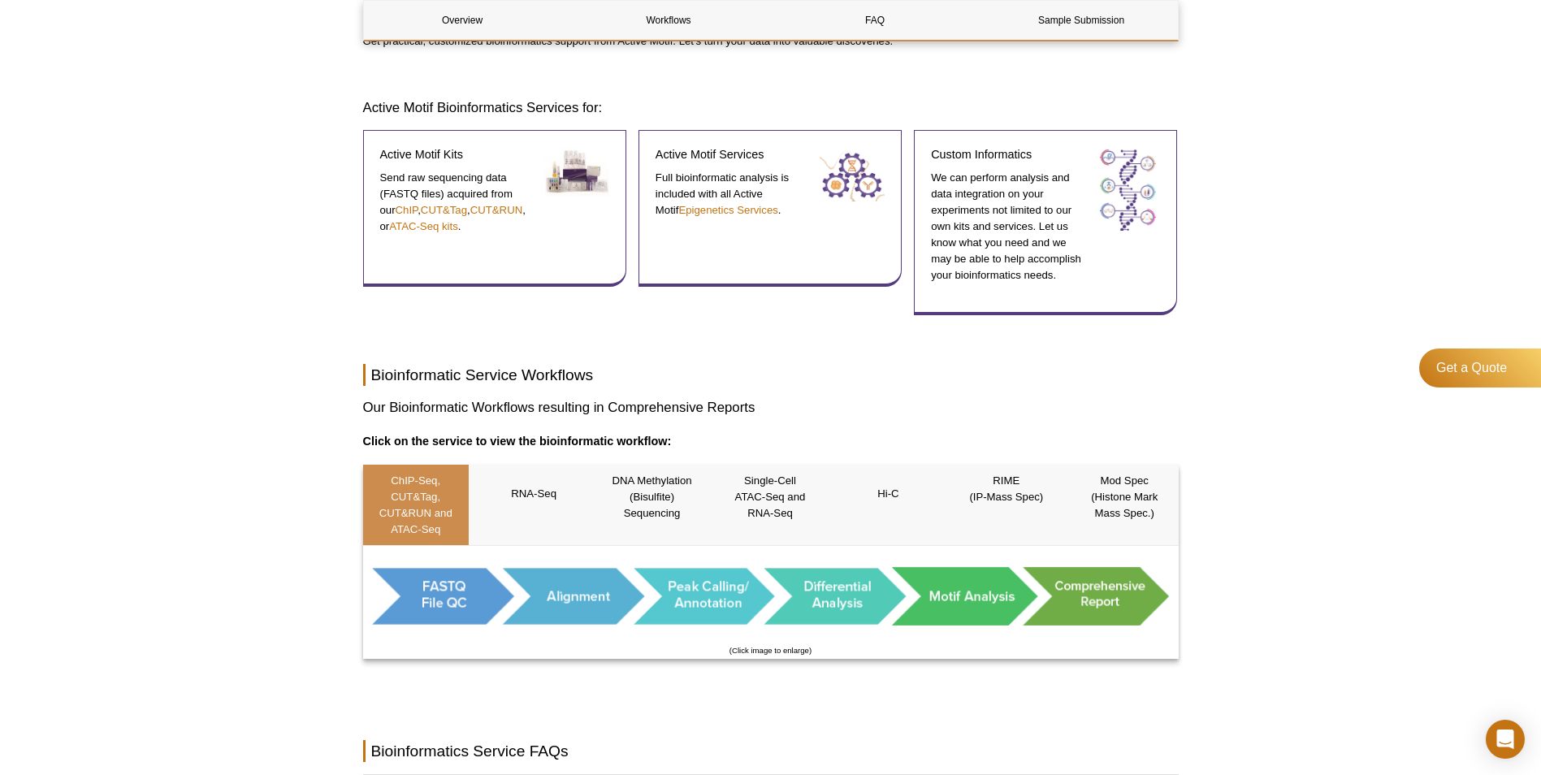
scroll to position [496, 0]
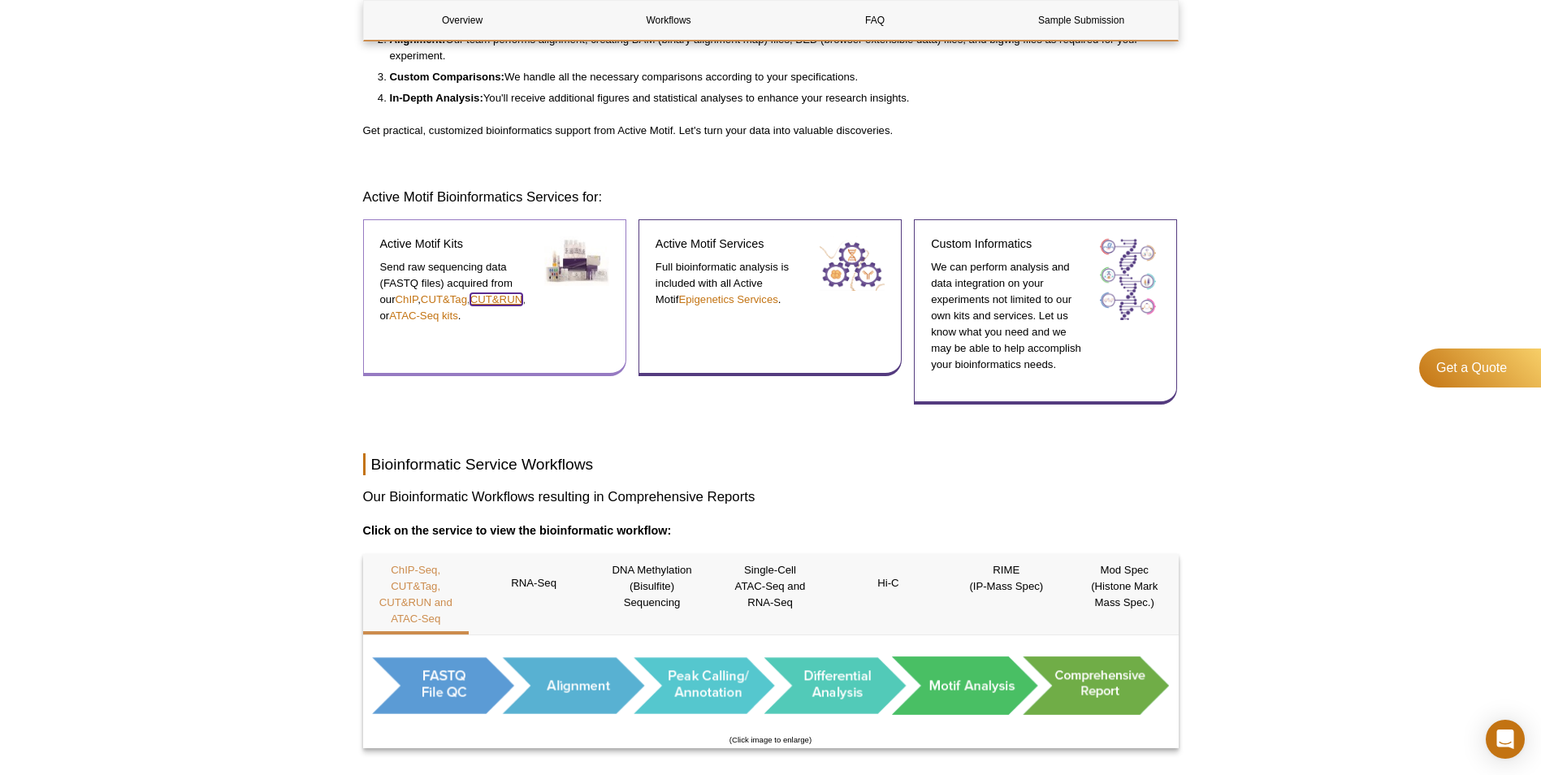
click at [496, 297] on link "CUT&RUN" at bounding box center [496, 299] width 52 height 12
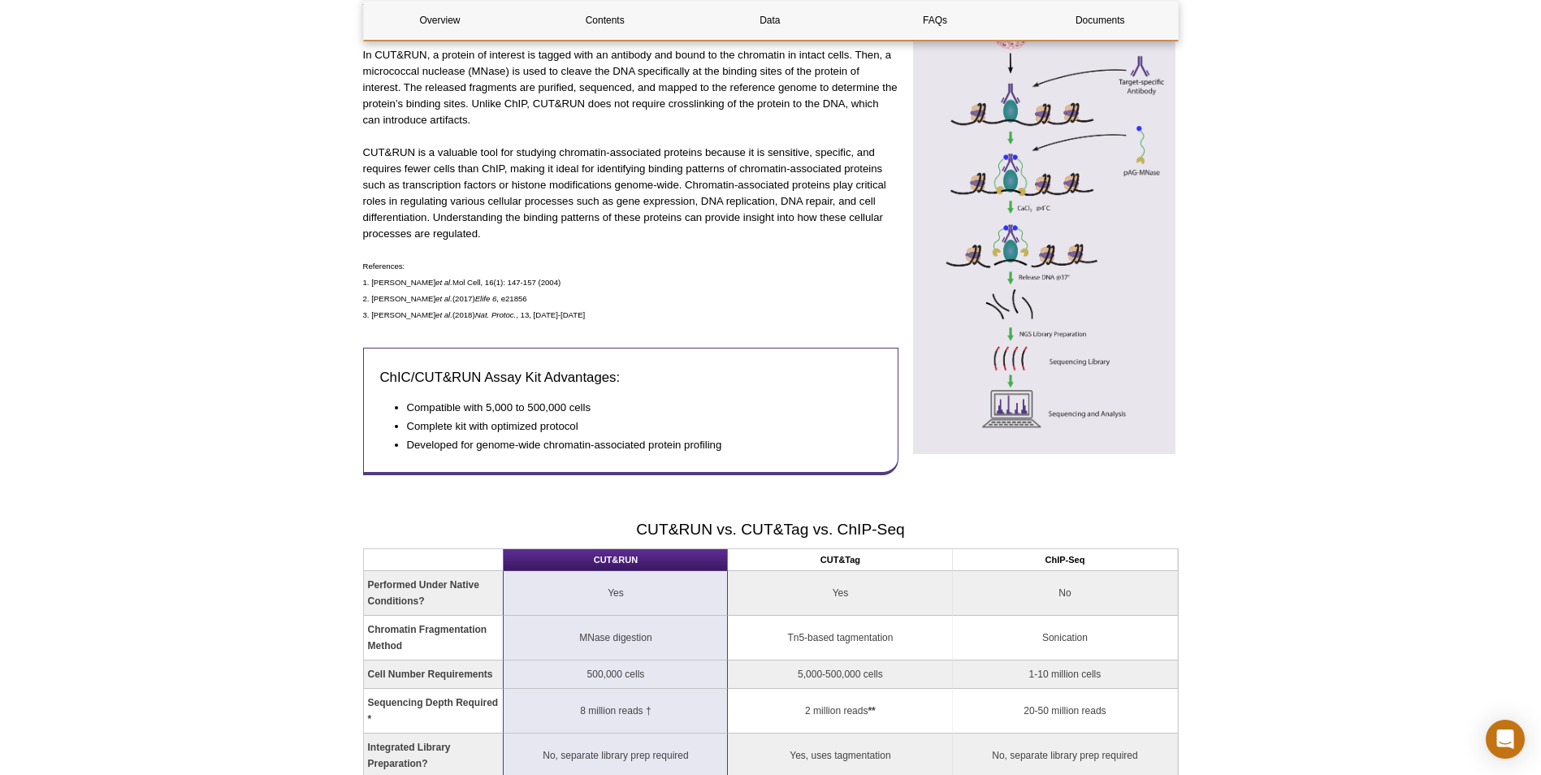
scroll to position [1097, 0]
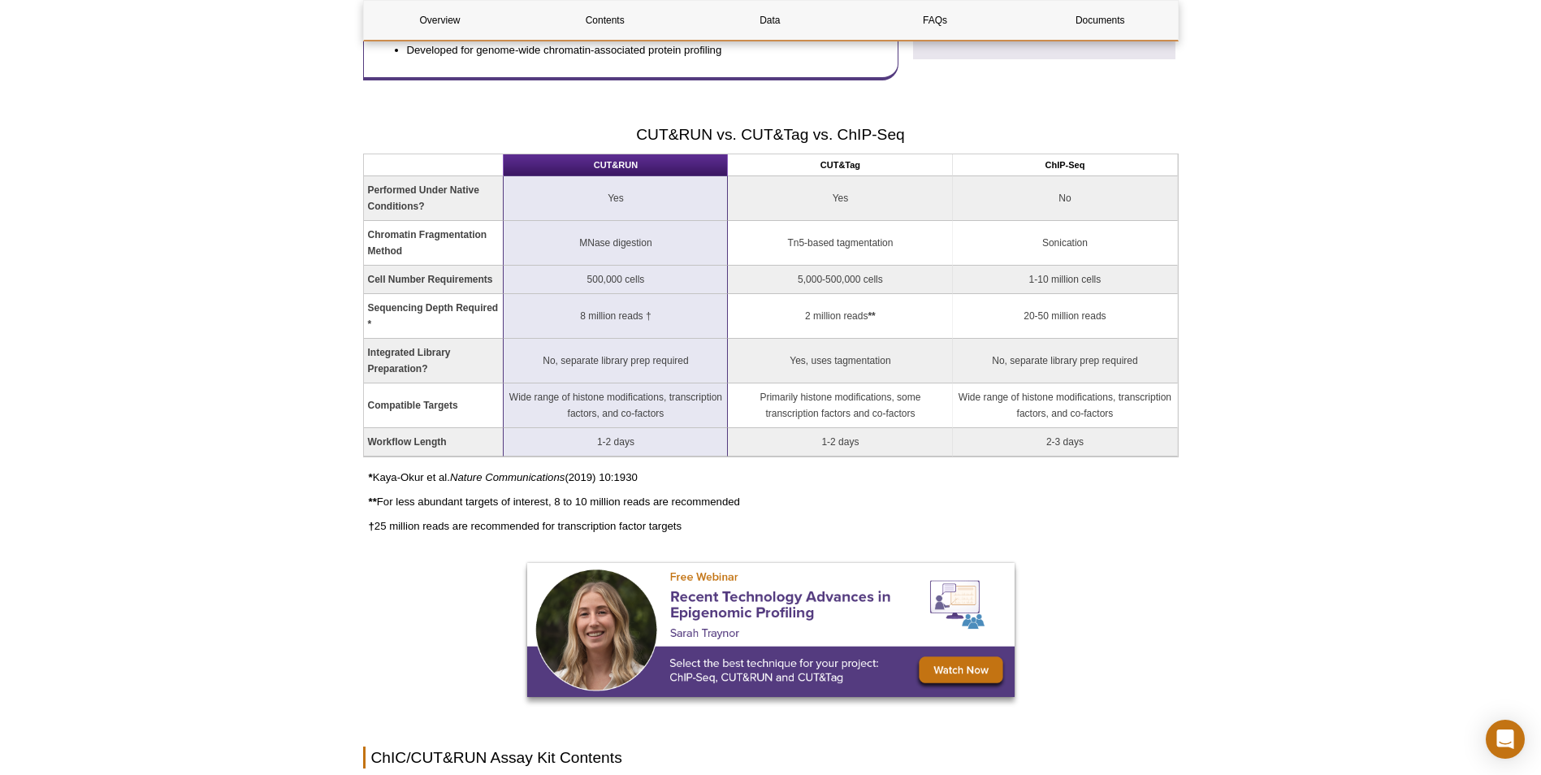
click at [863, 166] on th "CUT&Tag" at bounding box center [840, 165] width 225 height 22
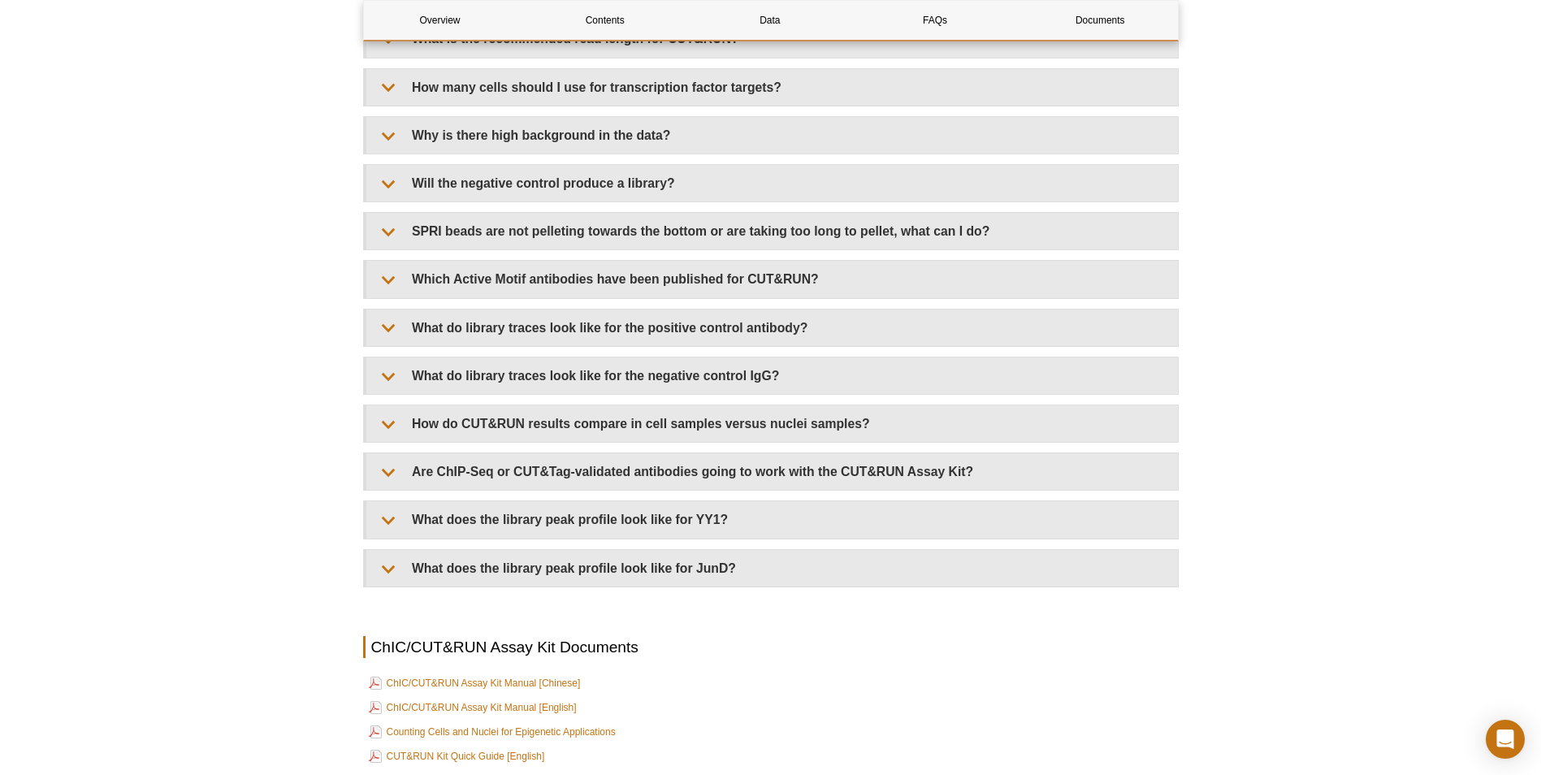
scroll to position [4996, 0]
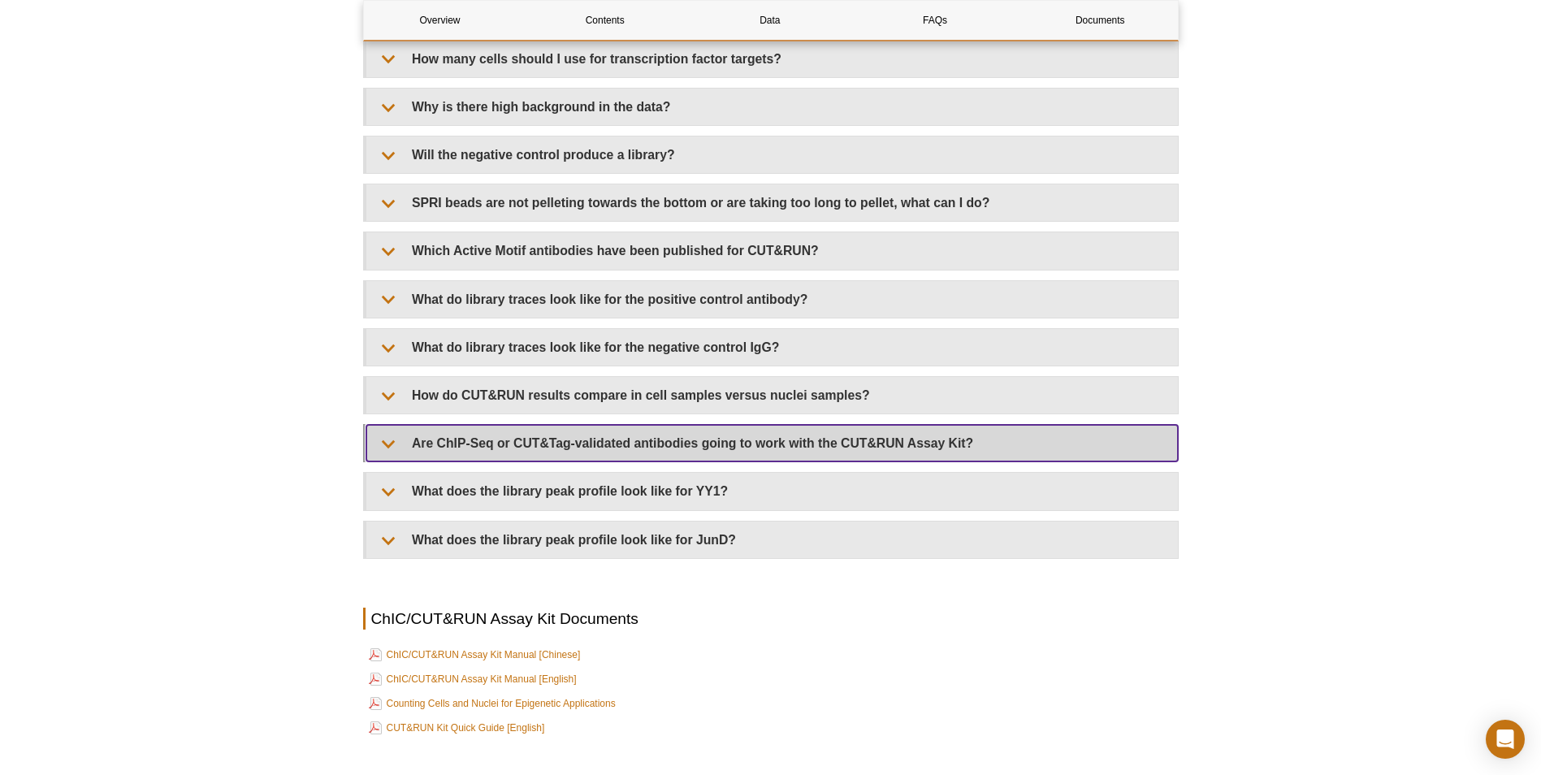
click at [787, 451] on summary "Are ChIP-Seq or CUT&Tag-validated antibodies going to work with the CUT&RUN Ass…" at bounding box center [771, 443] width 811 height 37
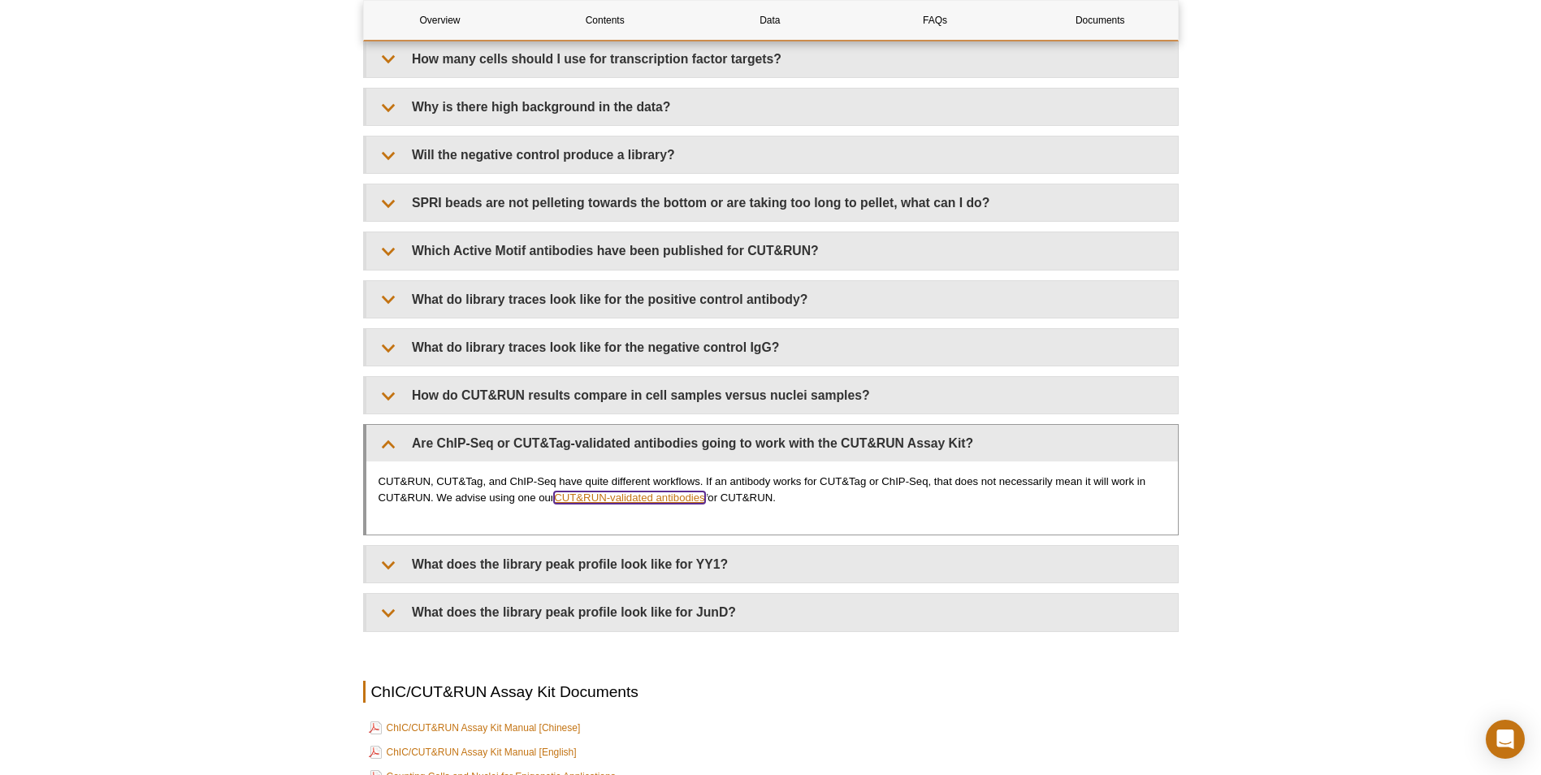
click at [641, 499] on link "CUT&RUN-validated antibodies" at bounding box center [629, 497] width 150 height 12
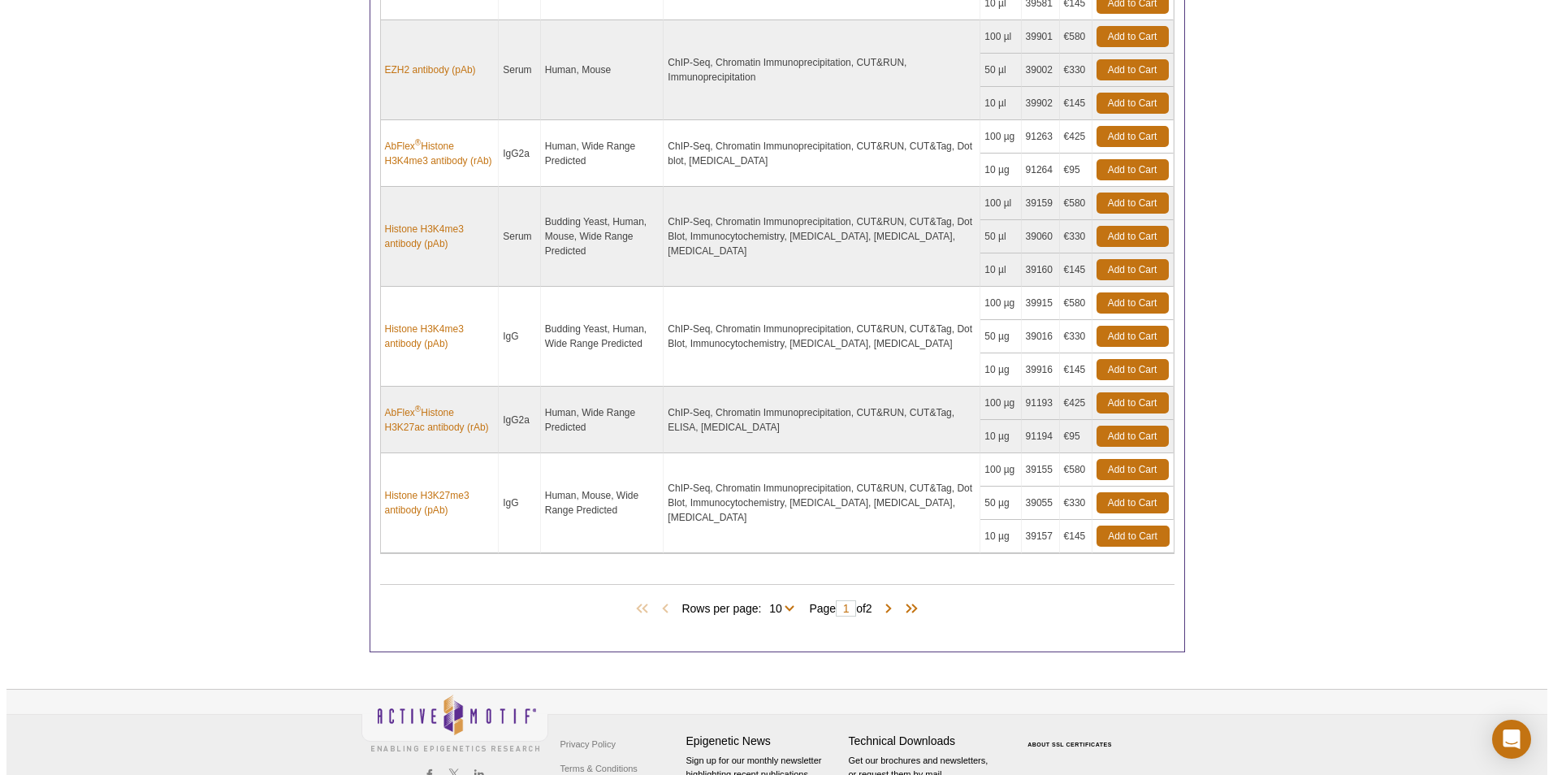
scroll to position [1056, 0]
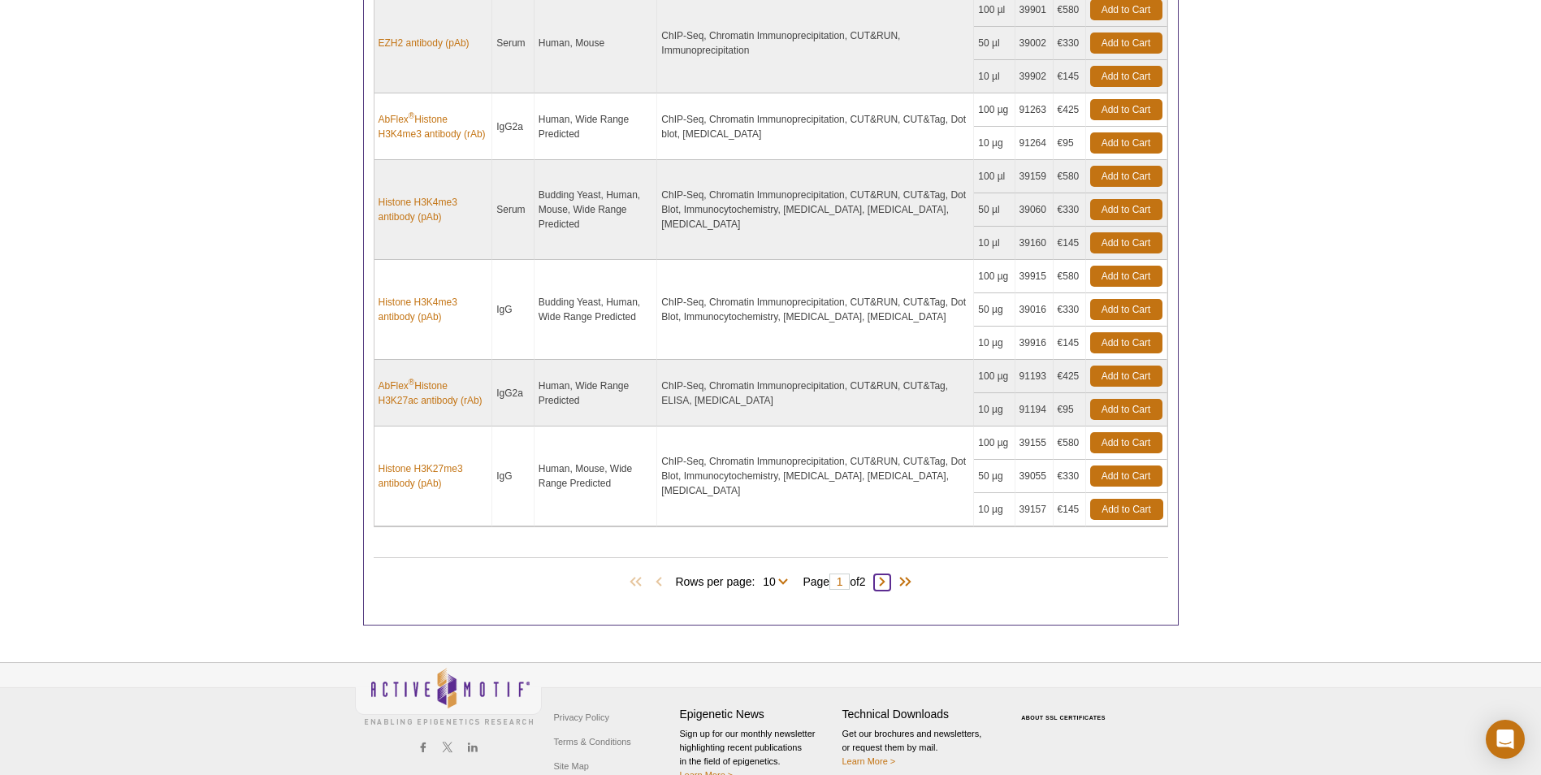
click at [889, 581] on span at bounding box center [882, 582] width 16 height 16
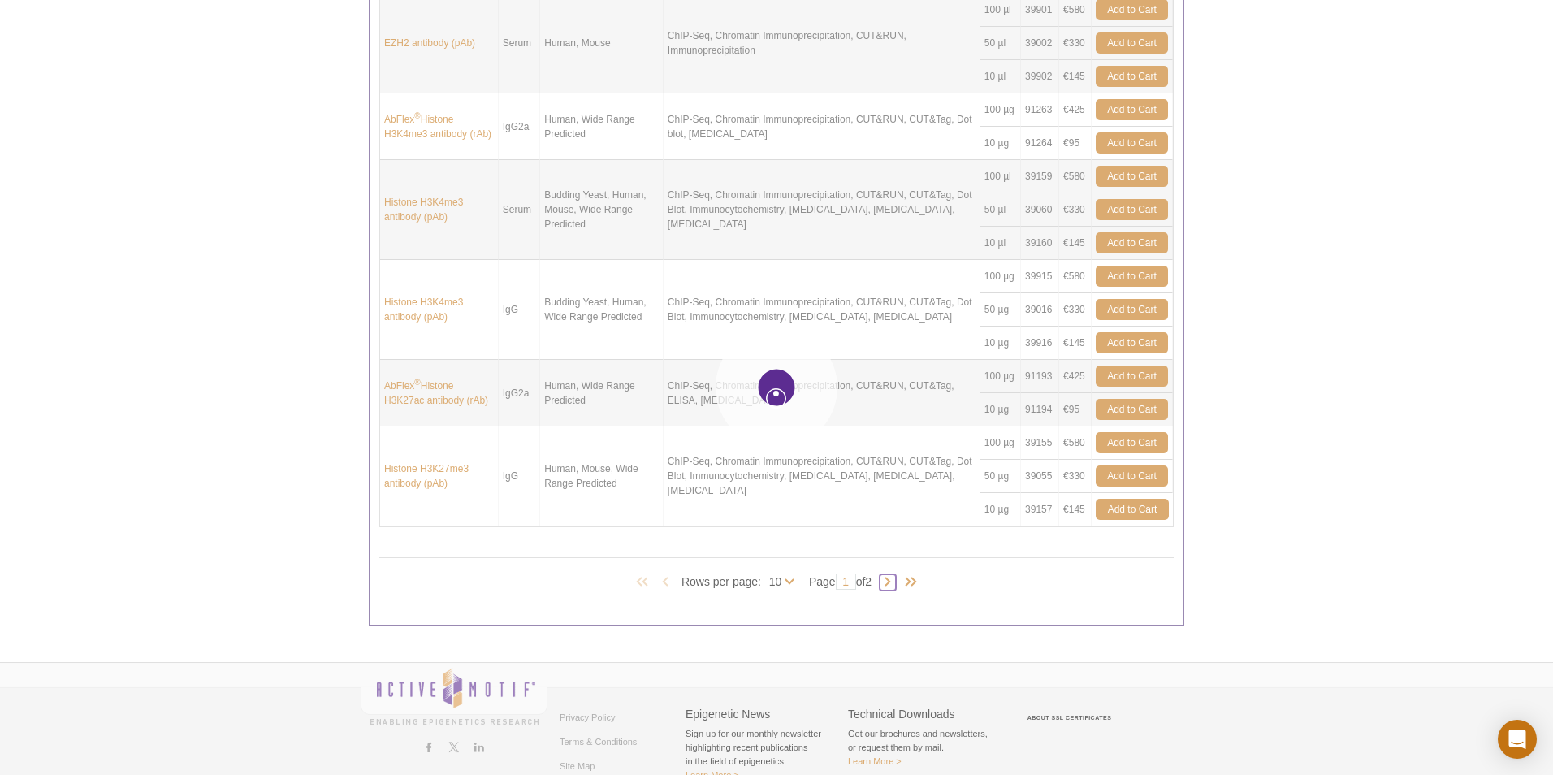
type input "2"
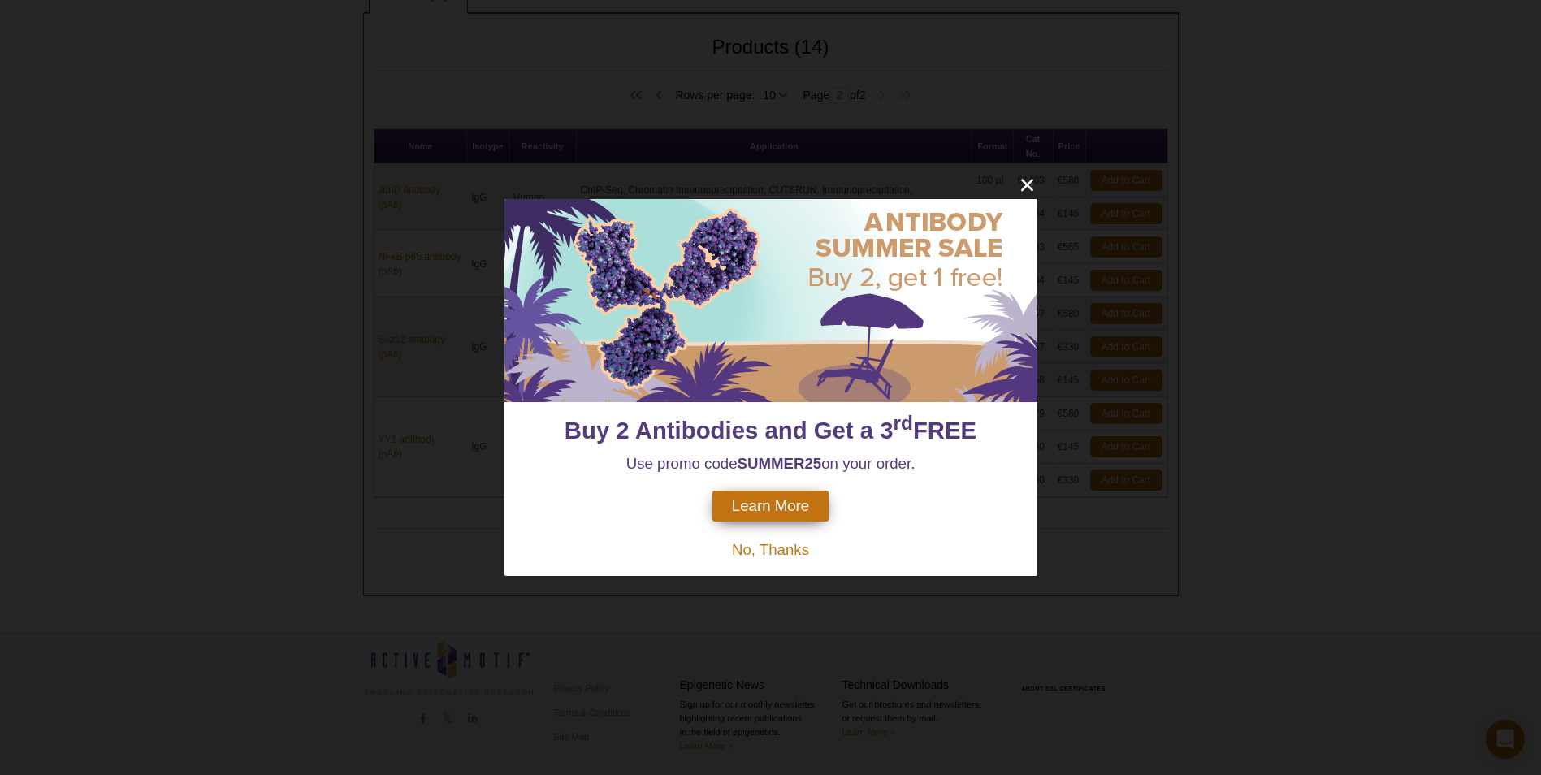
click at [782, 551] on span "No, Thanks" at bounding box center [770, 549] width 77 height 17
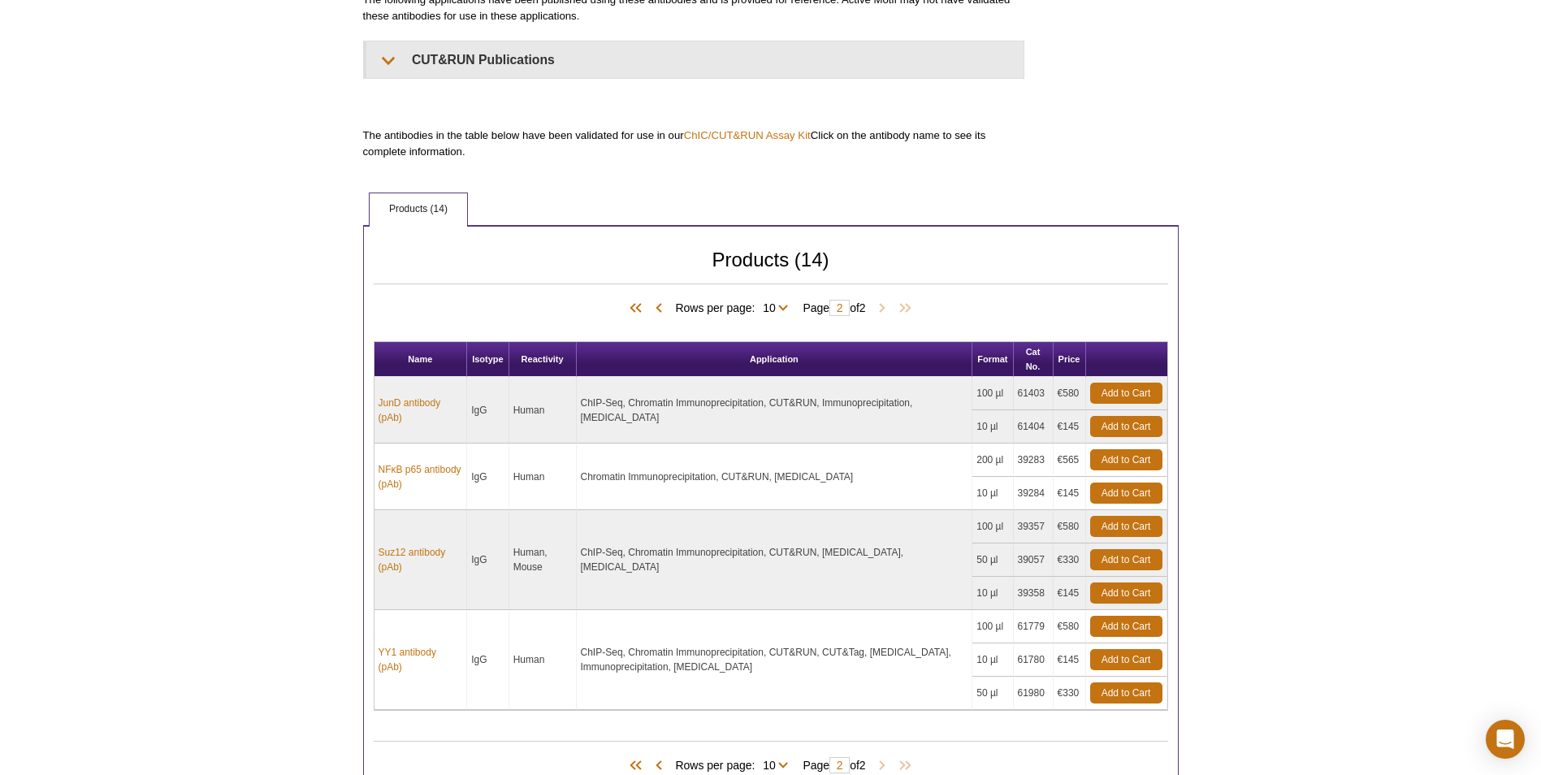
scroll to position [375, 0]
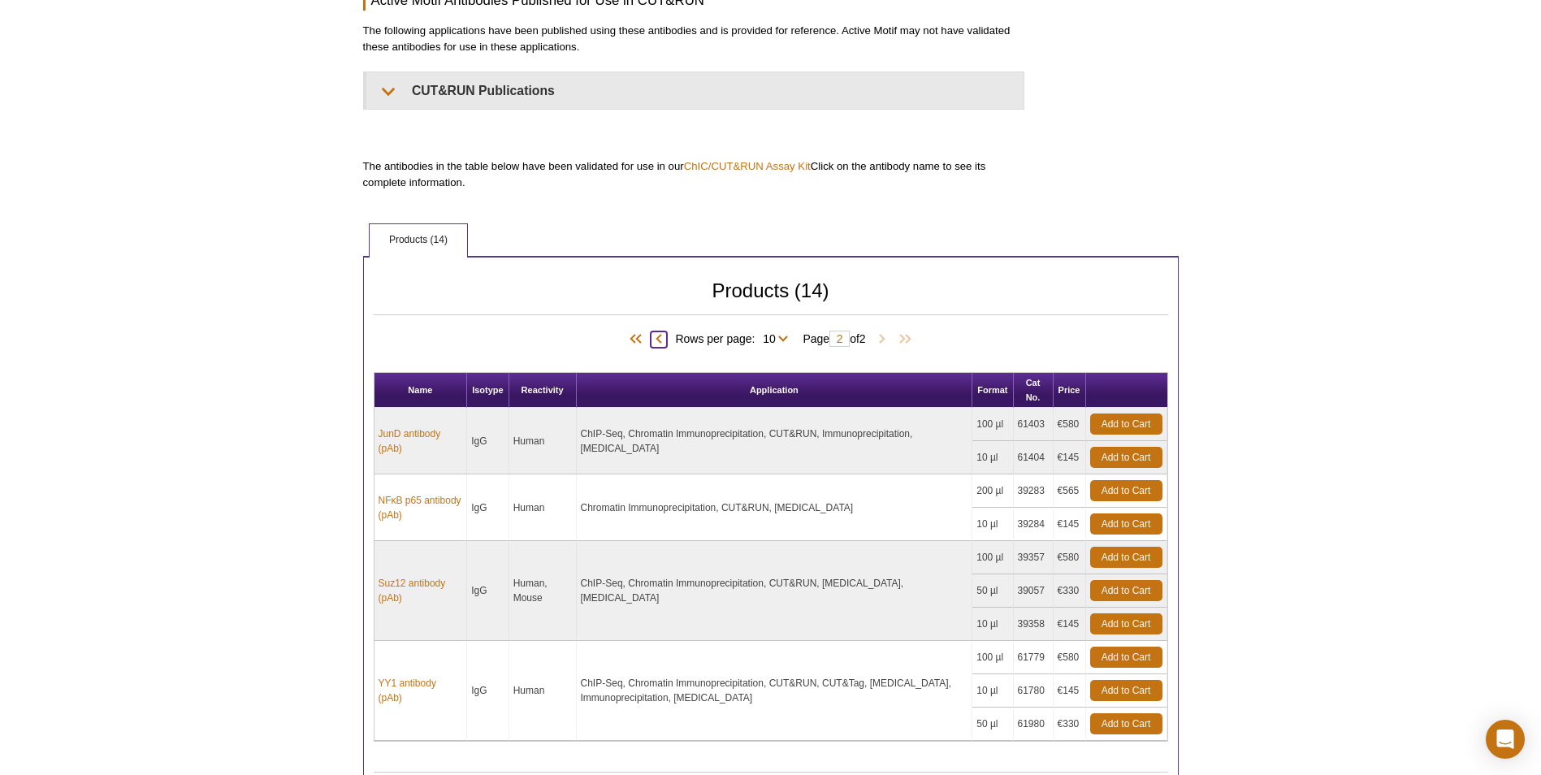
click at [657, 338] on span at bounding box center [659, 339] width 16 height 16
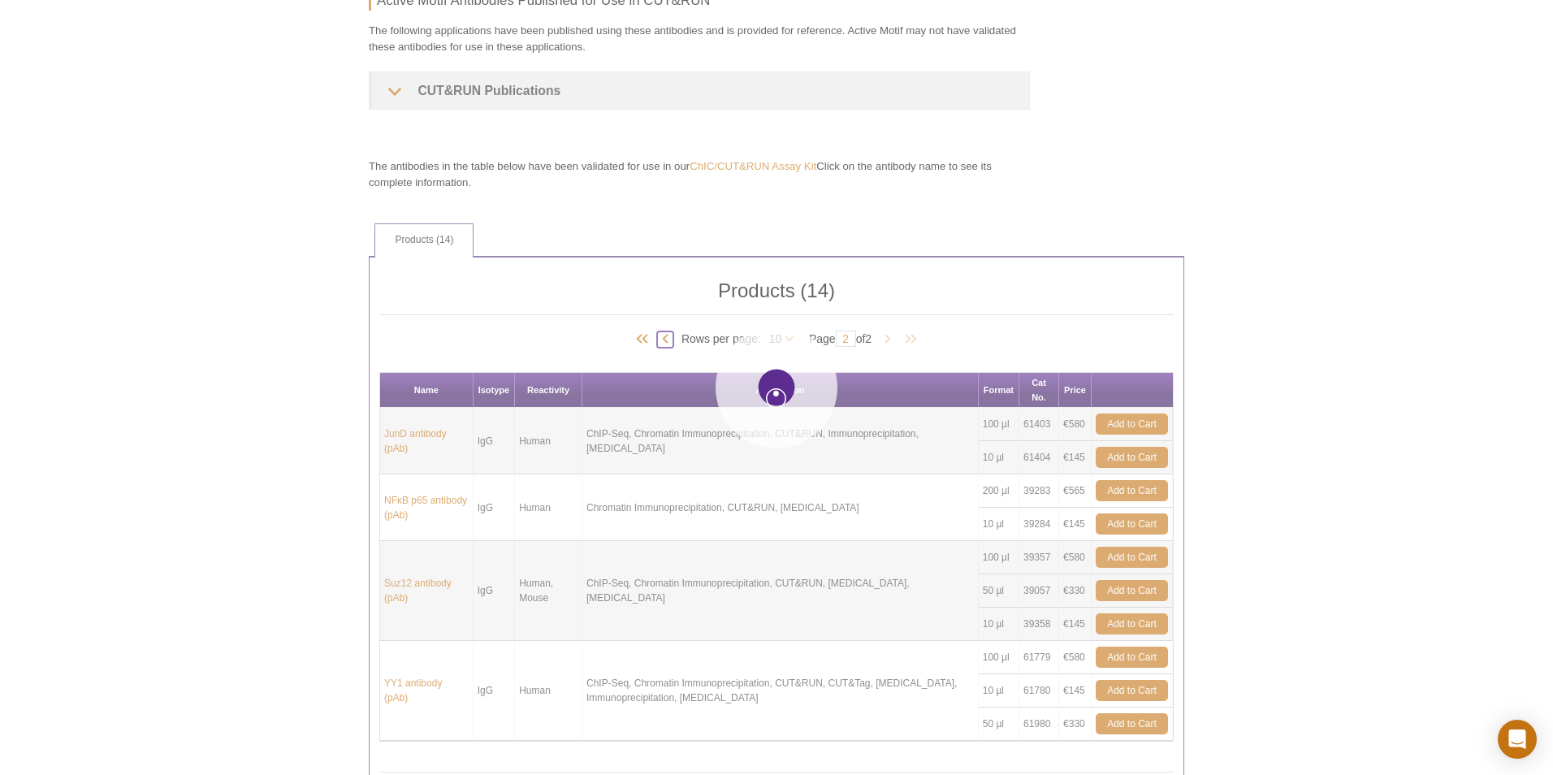
type input "1"
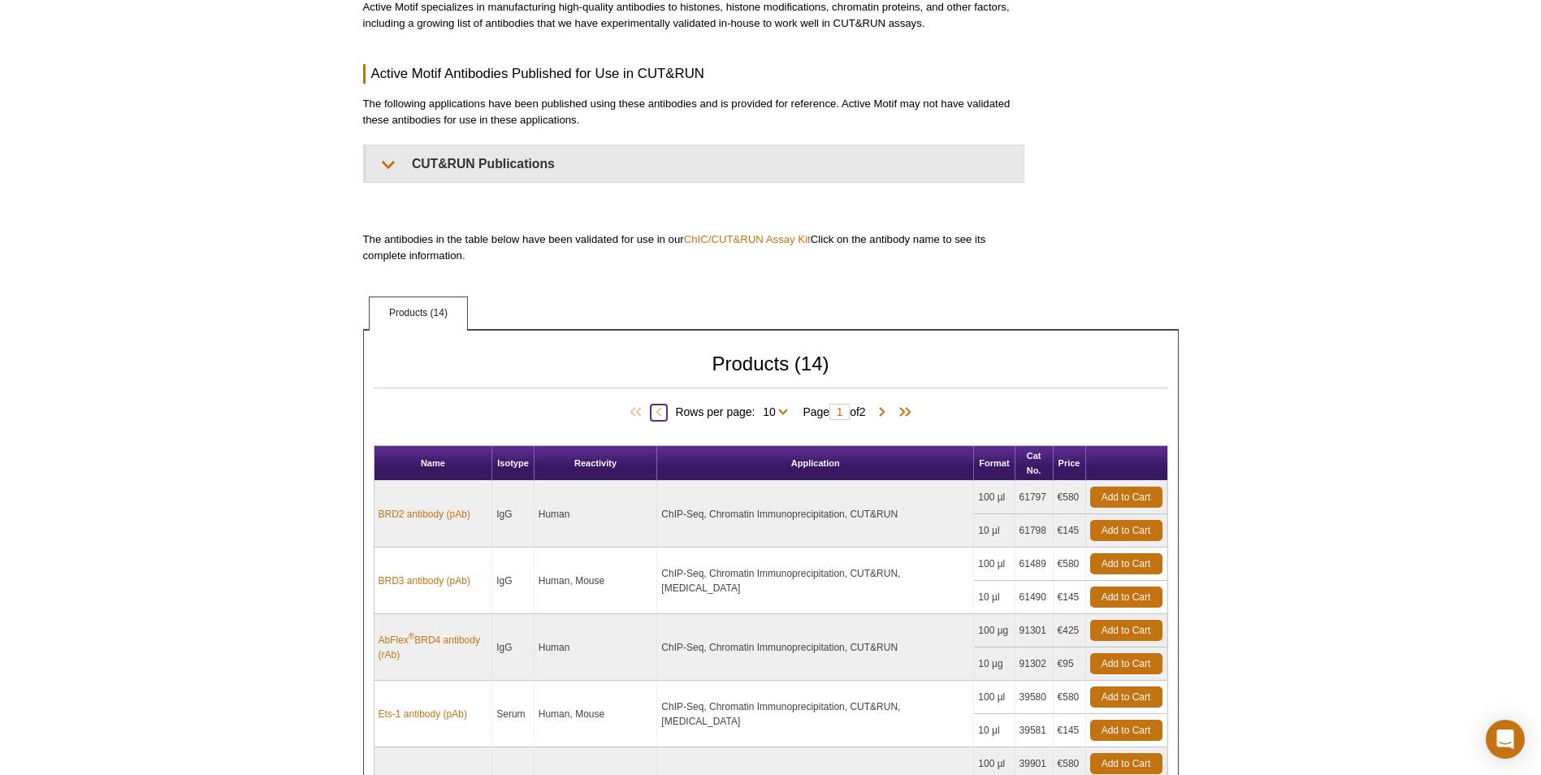
scroll to position [213, 0]
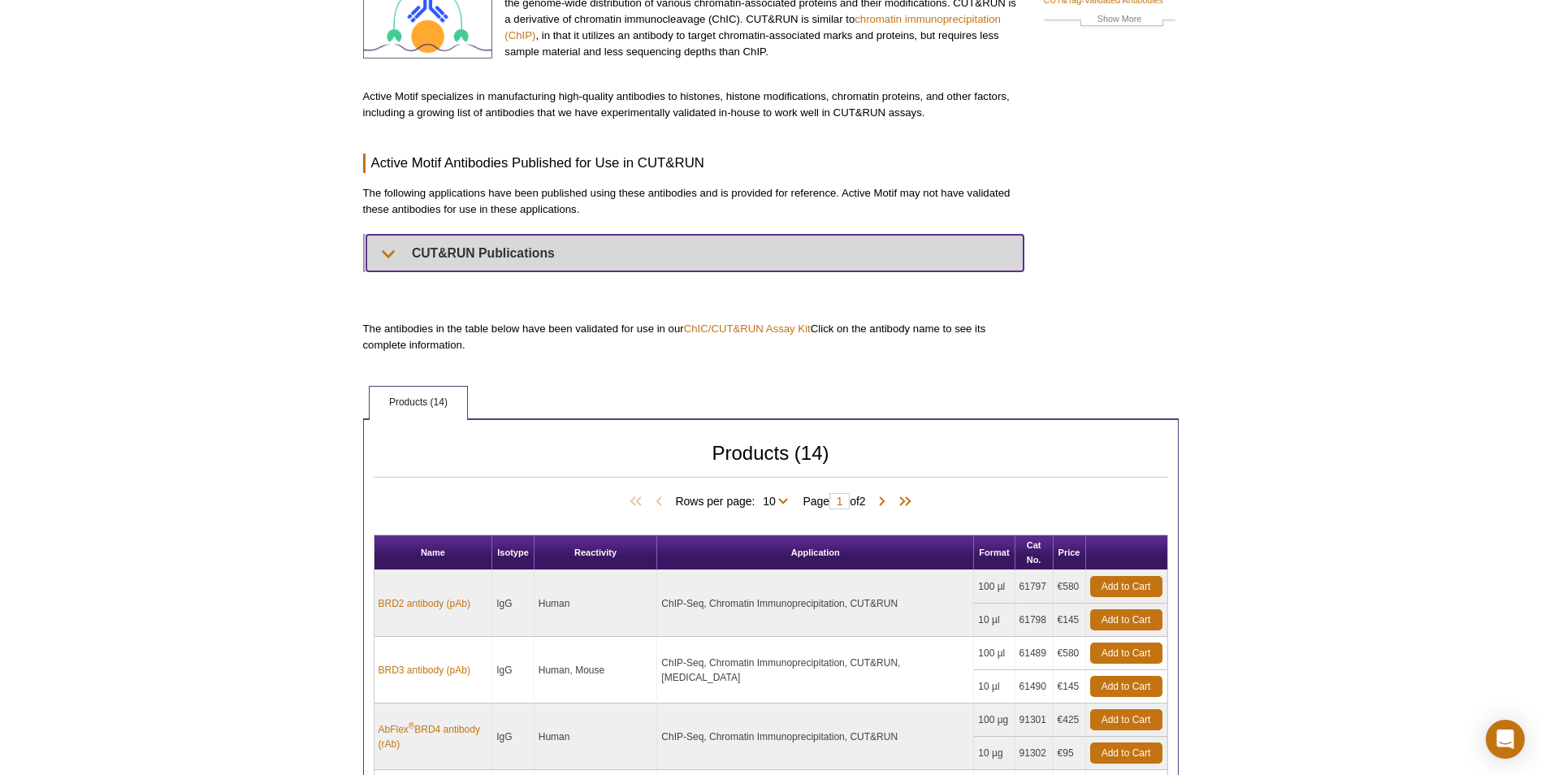
click at [566, 240] on summary "CUT&RUN Publications" at bounding box center [694, 253] width 657 height 37
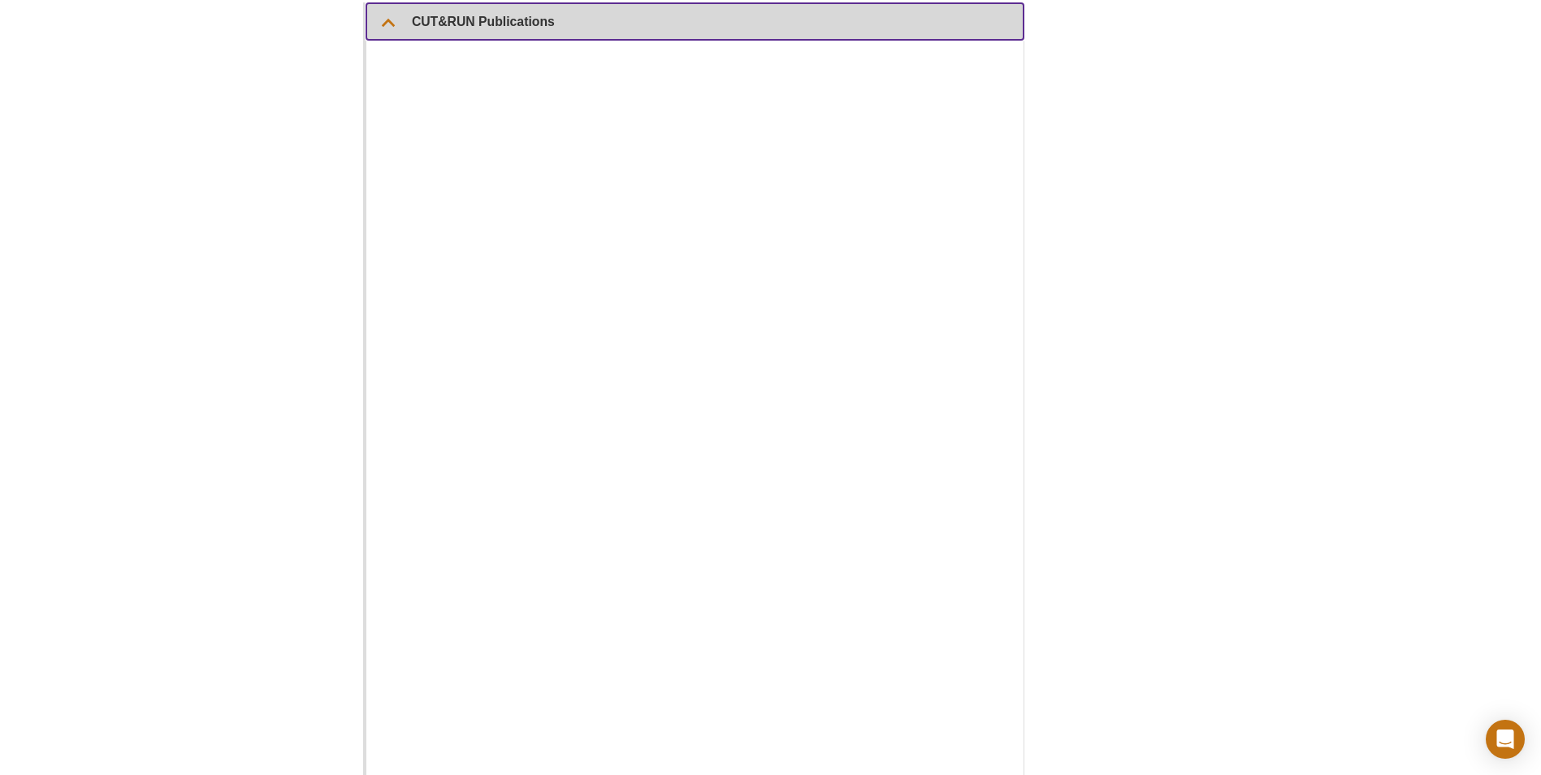
scroll to position [538, 0]
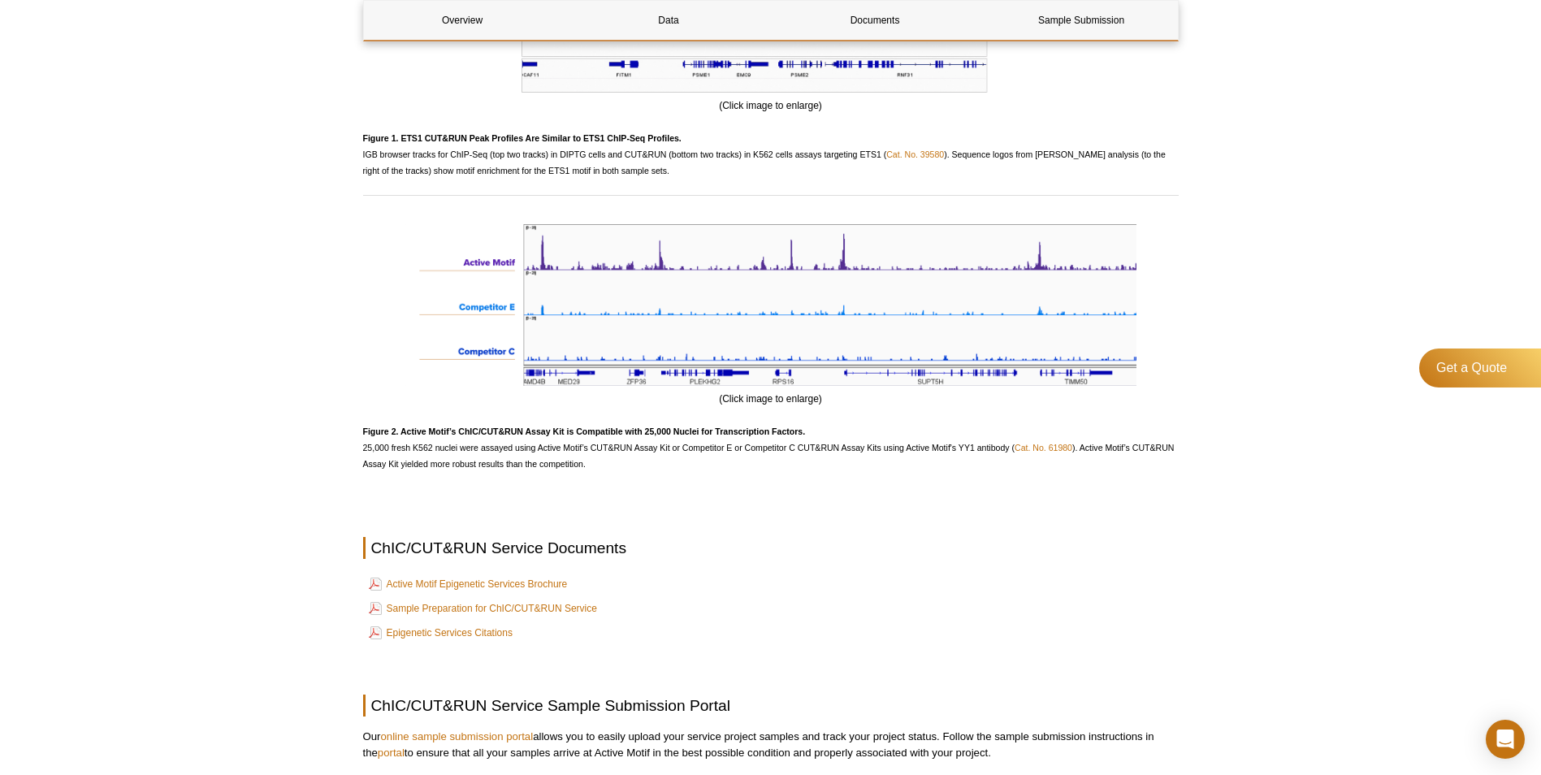
scroll to position [2160, 0]
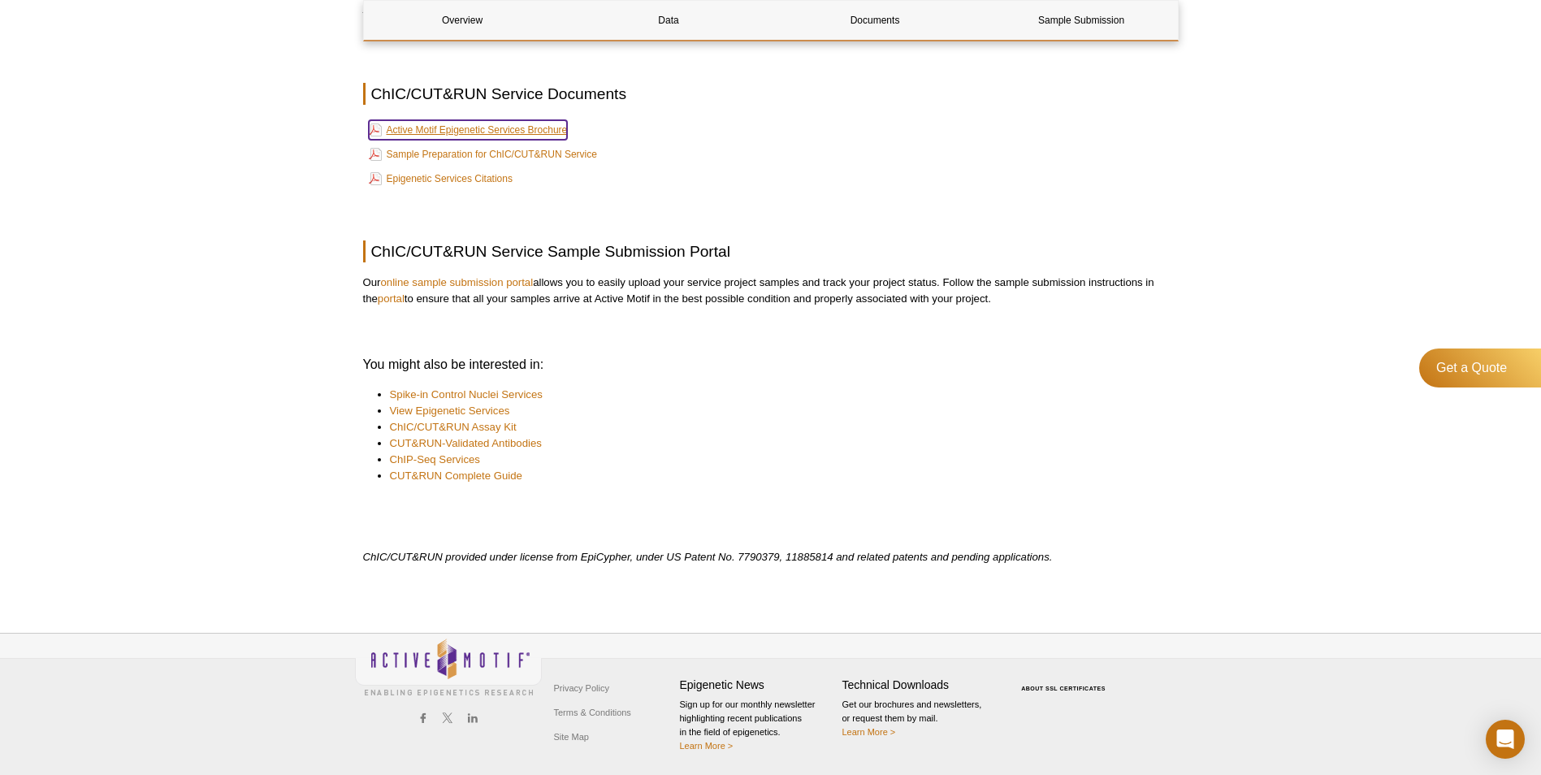
click at [535, 125] on link "Active Motif Epigenetic Services Brochure" at bounding box center [468, 129] width 199 height 19
